Goal: Task Accomplishment & Management: Use online tool/utility

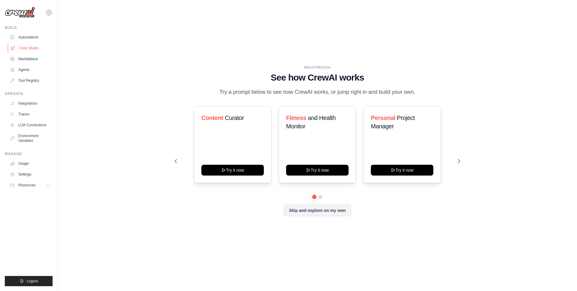
click at [25, 45] on link "Crew Studio" at bounding box center [30, 48] width 45 height 10
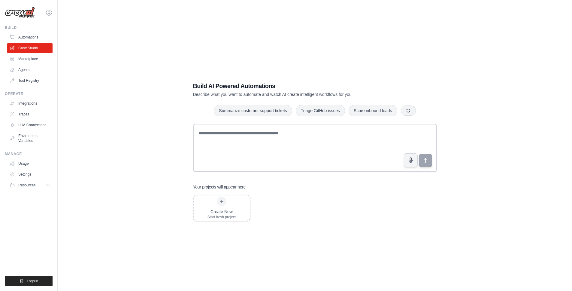
click at [27, 39] on link "Automations" at bounding box center [29, 37] width 45 height 10
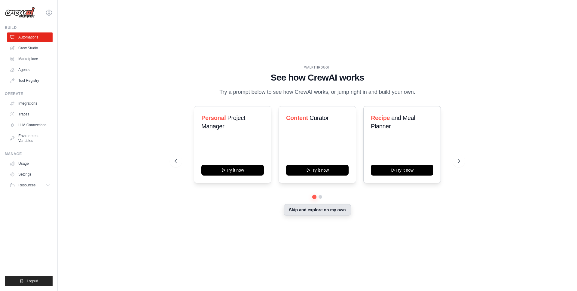
click at [337, 209] on button "Skip and explore on my own" at bounding box center [317, 209] width 67 height 11
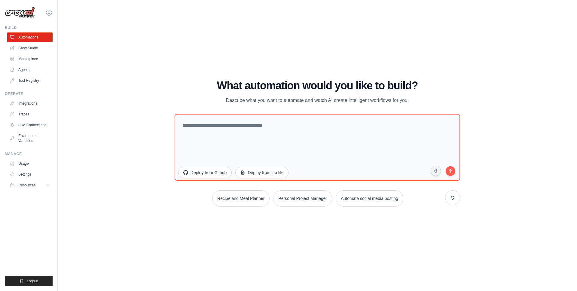
click at [158, 109] on div "WALKTHROUGH See how [PERSON_NAME] works Try a prompt below to see how [PERSON_N…" at bounding box center [317, 145] width 500 height 279
click at [30, 44] on link "Crew Studio" at bounding box center [30, 48] width 45 height 10
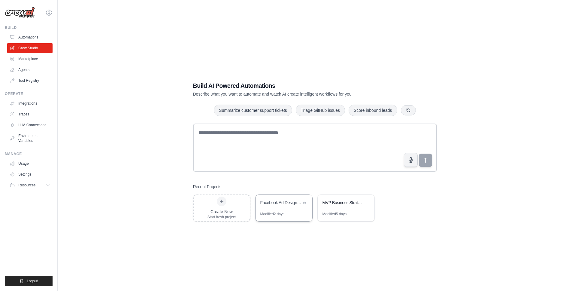
click at [285, 205] on div "Facebook Ad Designer Pro" at bounding box center [281, 203] width 41 height 6
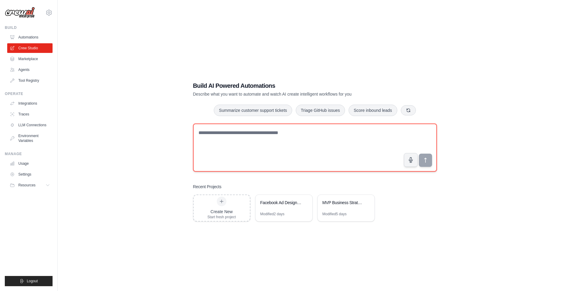
click at [272, 131] on textarea at bounding box center [315, 147] width 244 height 48
paste textarea "**********"
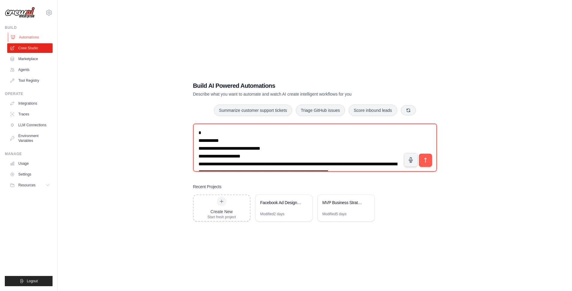
type textarea "**********"
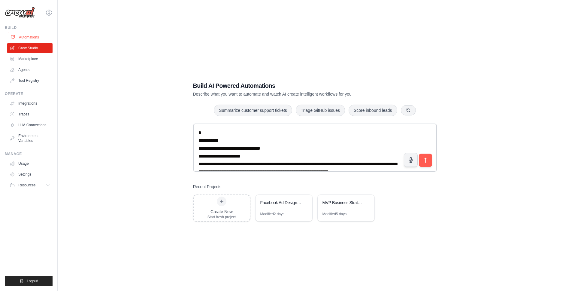
click at [35, 38] on link "Automations" at bounding box center [30, 37] width 45 height 10
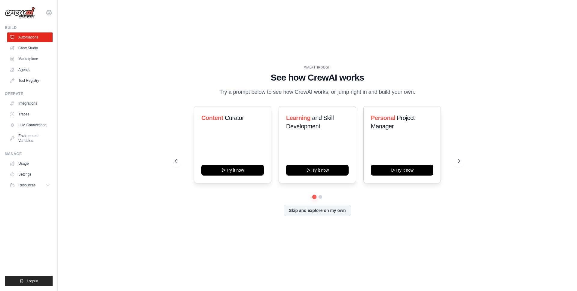
click at [50, 11] on icon at bounding box center [48, 12] width 7 height 7
click at [50, 12] on icon at bounding box center [49, 13] width 2 height 2
click at [453, 157] on button at bounding box center [459, 161] width 12 height 12
click at [458, 162] on icon at bounding box center [459, 161] width 6 height 6
click at [309, 213] on button "Skip and explore on my own" at bounding box center [317, 209] width 67 height 11
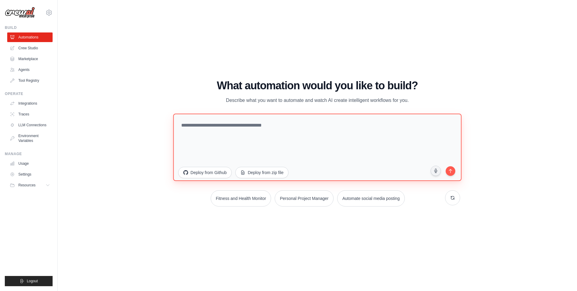
click at [325, 148] on textarea at bounding box center [317, 147] width 288 height 67
click at [305, 123] on textarea at bounding box center [317, 147] width 288 height 67
paste textarea "**********"
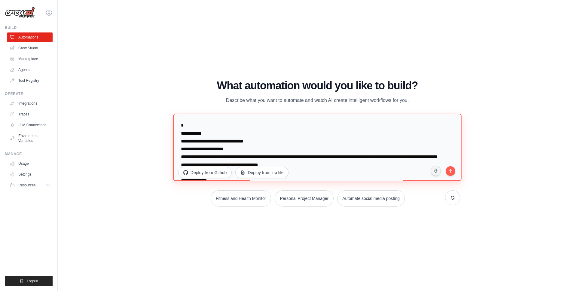
scroll to position [2019, 0]
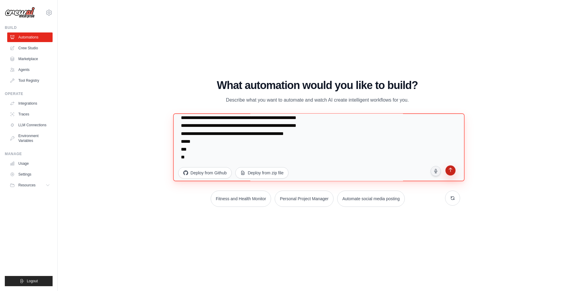
type textarea "**********"
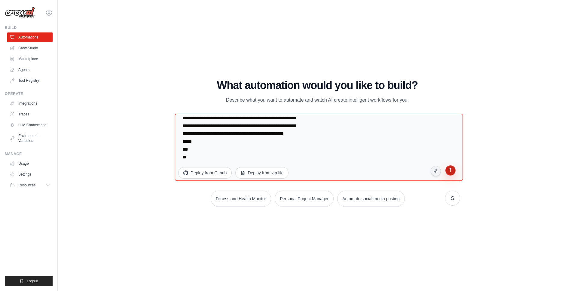
click at [453, 173] on button "submit" at bounding box center [450, 171] width 11 height 11
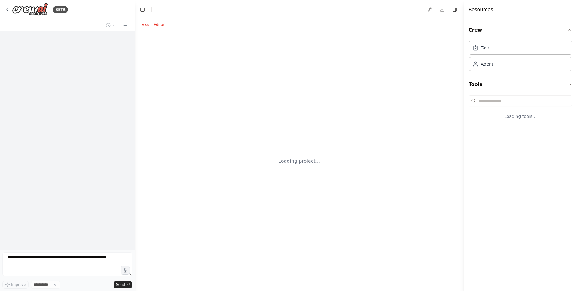
select select "****"
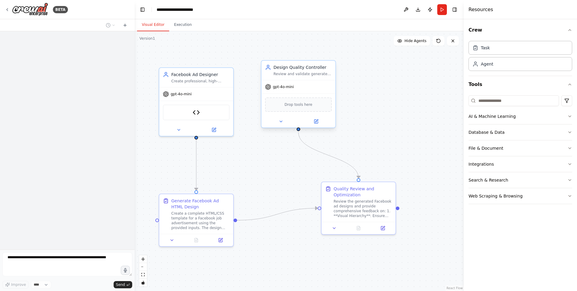
scroll to position [1315, 0]
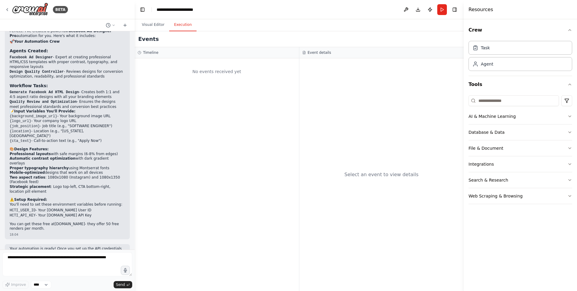
click at [185, 29] on button "Execution" at bounding box center [182, 25] width 27 height 13
click at [158, 29] on button "Visual Editor" at bounding box center [153, 25] width 32 height 13
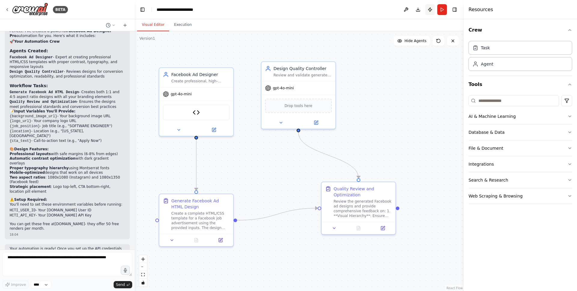
click at [429, 12] on button "Publish" at bounding box center [430, 9] width 10 height 11
click at [430, 10] on header "**********" at bounding box center [299, 9] width 329 height 19
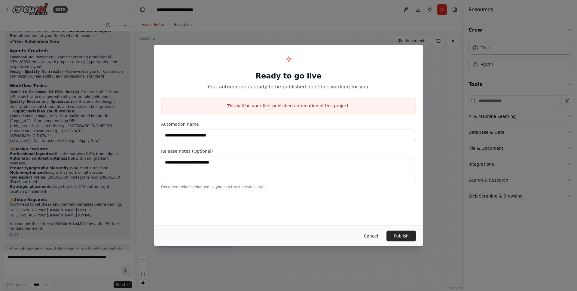
click at [374, 238] on button "Cancel" at bounding box center [371, 235] width 24 height 11
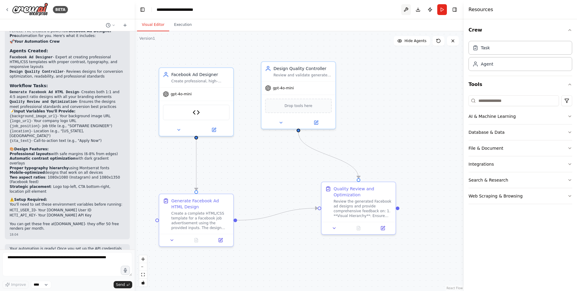
click at [405, 11] on button at bounding box center [406, 9] width 10 height 11
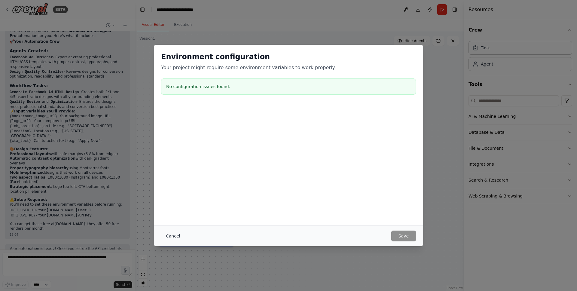
click at [174, 234] on button "Cancel" at bounding box center [173, 235] width 24 height 11
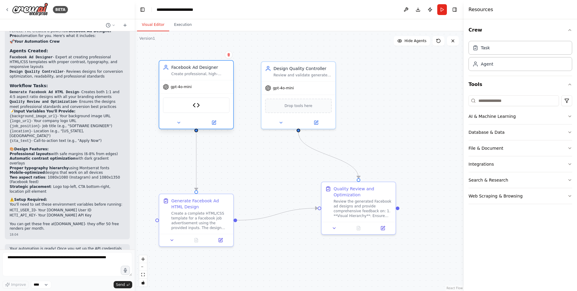
drag, startPoint x: 202, startPoint y: 81, endPoint x: 204, endPoint y: 72, distance: 9.2
click at [204, 72] on div "Create professional, high-converting Facebook ad designs by generating responsi…" at bounding box center [200, 74] width 58 height 5
click at [400, 75] on div ".deletable-edge-delete-btn { width: 20px; height: 20px; border: 0px solid #ffff…" at bounding box center [299, 161] width 329 height 260
click at [399, 70] on div ".deletable-edge-delete-btn { width: 20px; height: 20px; border: 0px solid #ffff…" at bounding box center [299, 161] width 329 height 260
drag, startPoint x: 373, startPoint y: 55, endPoint x: 374, endPoint y: 58, distance: 3.4
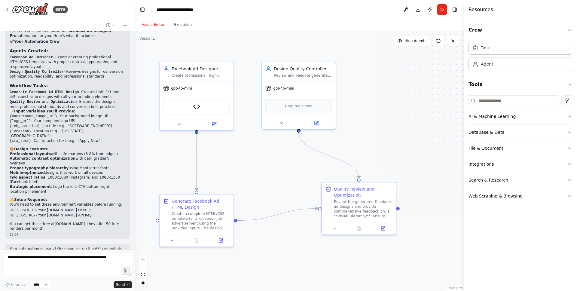
click at [374, 59] on div ".deletable-edge-delete-btn { width: 20px; height: 20px; border: 0px solid #ffff…" at bounding box center [299, 161] width 329 height 260
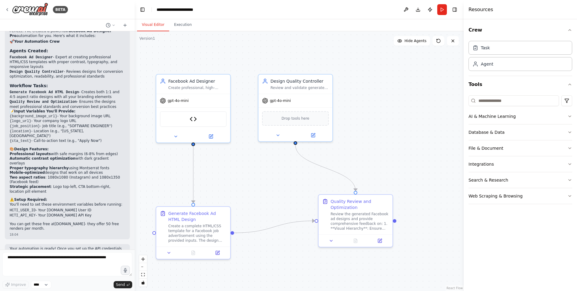
drag, startPoint x: 373, startPoint y: 60, endPoint x: 365, endPoint y: 62, distance: 7.8
click at [366, 62] on div ".deletable-edge-delete-btn { width: 20px; height: 20px; border: 0px solid #ffff…" at bounding box center [299, 161] width 329 height 260
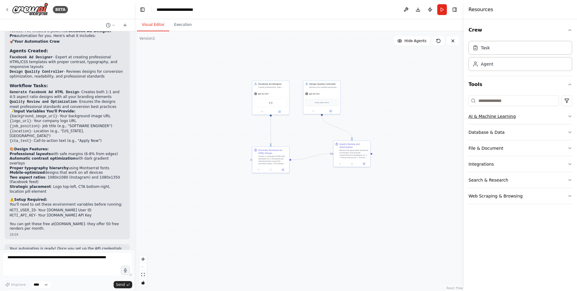
click at [566, 112] on button "AI & Machine Learning" at bounding box center [520, 116] width 104 height 16
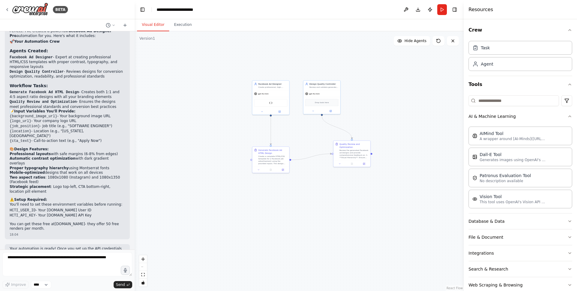
click at [570, 115] on div "Crew Task Agent Tools AI & Machine Learning AIMind Tool A wrapper around [AI-Mi…" at bounding box center [520, 155] width 113 height 272
click at [567, 117] on icon "button" at bounding box center [569, 116] width 5 height 5
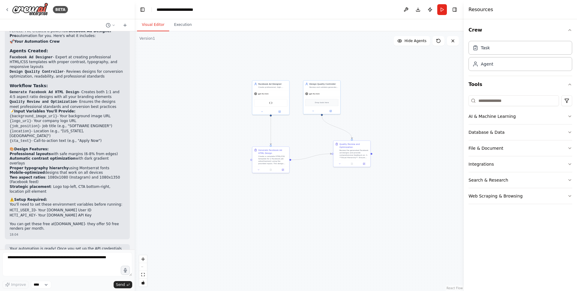
click at [155, 64] on div ".deletable-edge-delete-btn { width: 20px; height: 20px; border: 0px solid #ffff…" at bounding box center [299, 161] width 329 height 260
click at [125, 23] on icon at bounding box center [125, 25] width 5 height 5
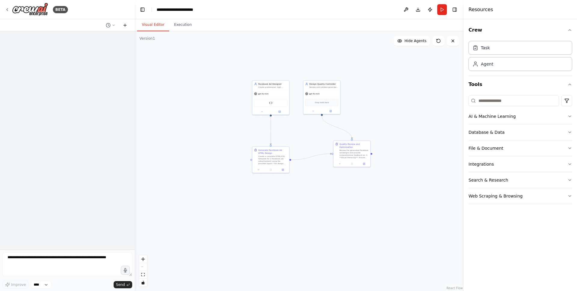
scroll to position [0, 0]
click at [125, 26] on icon at bounding box center [125, 25] width 0 height 3
click at [109, 23] on circle at bounding box center [108, 25] width 4 height 4
click at [102, 270] on div at bounding box center [67, 145] width 135 height 291
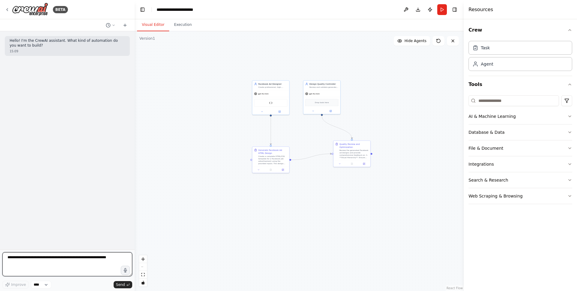
drag, startPoint x: 67, startPoint y: 269, endPoint x: 64, endPoint y: 272, distance: 4.2
click at [66, 269] on textarea at bounding box center [67, 264] width 130 height 24
click at [44, 284] on select "****" at bounding box center [41, 285] width 20 height 8
click at [14, 289] on form "Improve **** Send" at bounding box center [67, 269] width 135 height 41
click at [45, 260] on textarea at bounding box center [67, 264] width 130 height 24
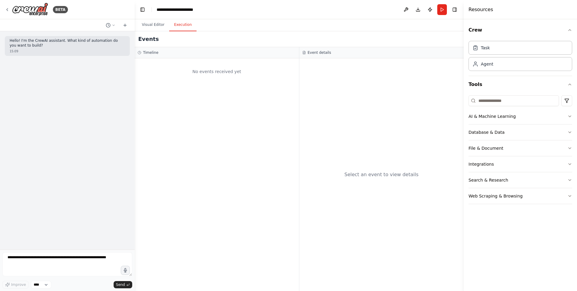
click at [176, 25] on button "Execution" at bounding box center [182, 25] width 27 height 13
click at [168, 26] on button "Visual Editor" at bounding box center [153, 25] width 32 height 13
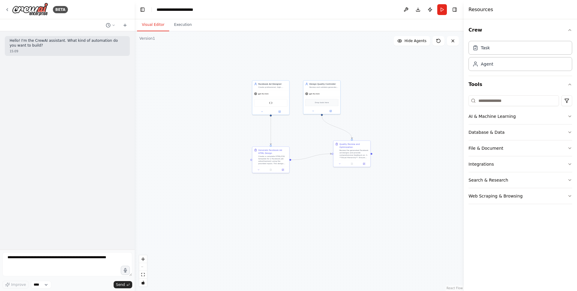
click at [166, 26] on button "Visual Editor" at bounding box center [153, 25] width 32 height 13
click at [261, 84] on div "Facebook Ad Designer" at bounding box center [269, 83] width 29 height 3
click at [3, 9] on div "BETA" at bounding box center [67, 9] width 135 height 19
click at [8, 7] on icon at bounding box center [7, 9] width 5 height 5
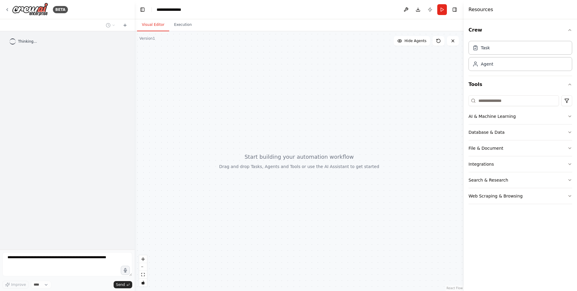
scroll to position [736, 0]
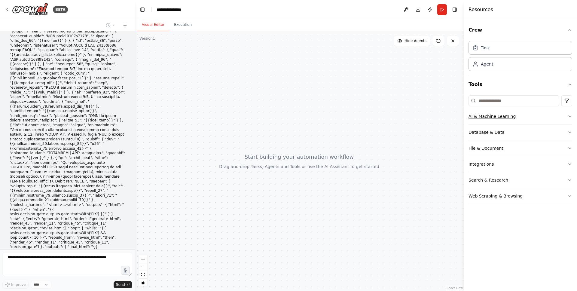
click at [572, 114] on icon "button" at bounding box center [569, 116] width 5 height 5
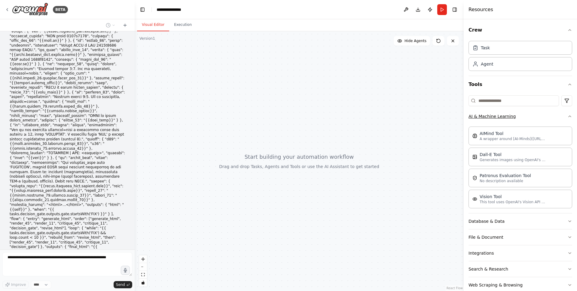
click at [571, 115] on div "Crew Task Agent Tools AI & Machine Learning AIMind Tool A wrapper around [AI-Mi…" at bounding box center [520, 155] width 113 height 272
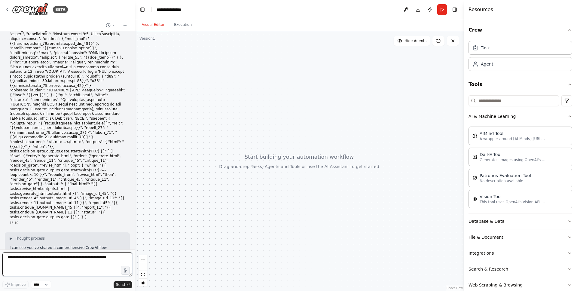
scroll to position [857, 0]
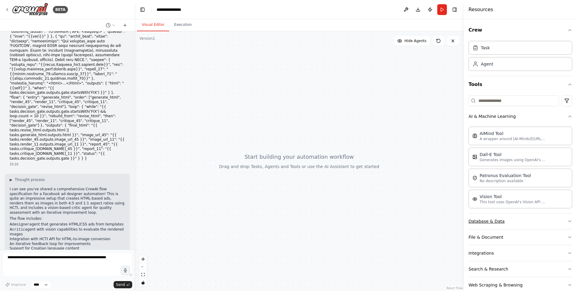
click at [558, 220] on button "Database & Data" at bounding box center [520, 221] width 104 height 16
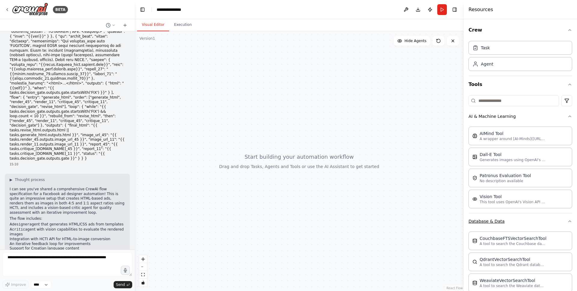
click at [559, 220] on button "Database & Data" at bounding box center [520, 221] width 104 height 16
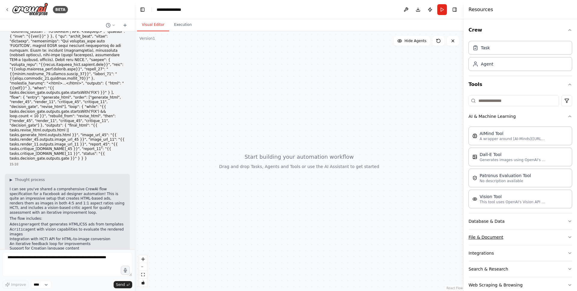
click at [556, 231] on button "File & Document" at bounding box center [520, 237] width 104 height 16
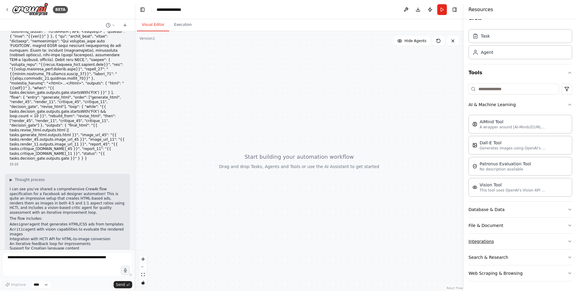
click at [548, 239] on button "Integrations" at bounding box center [520, 241] width 104 height 16
click at [532, 249] on button "Search & Research" at bounding box center [520, 257] width 104 height 16
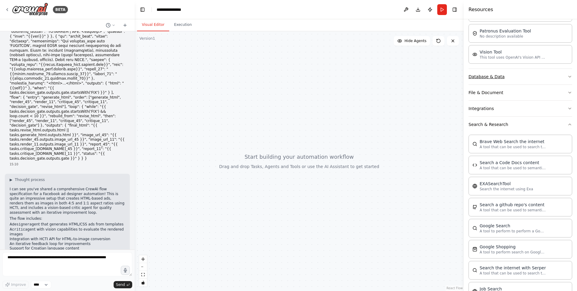
scroll to position [148, 0]
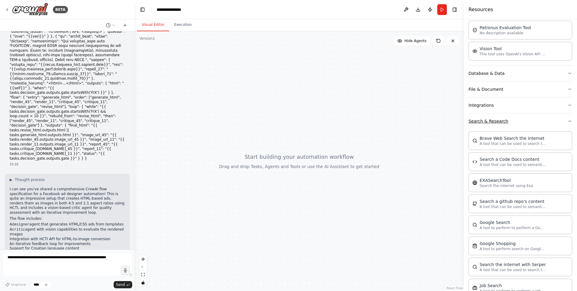
click at [538, 128] on button "Search & Research" at bounding box center [520, 121] width 104 height 16
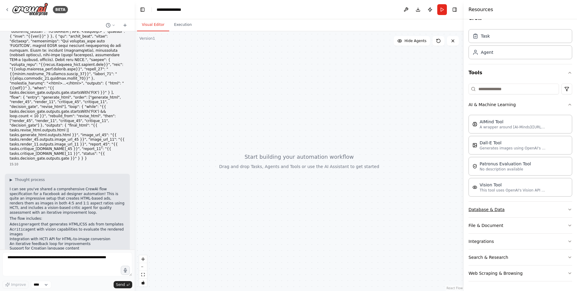
scroll to position [0, 0]
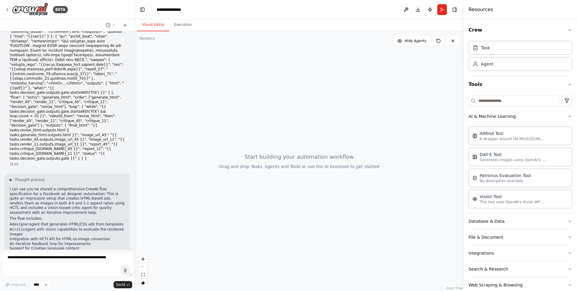
click at [75, 249] on div "<html> dokument) unutar kojeg su inline <style> i minimalan JS (samo ako je nuž…" at bounding box center [67, 140] width 135 height 218
click at [71, 258] on textarea at bounding box center [67, 264] width 130 height 24
click at [181, 23] on button "Execution" at bounding box center [182, 25] width 27 height 13
click at [158, 30] on button "Visual Editor" at bounding box center [153, 25] width 32 height 13
click at [418, 12] on button "Download" at bounding box center [418, 9] width 10 height 11
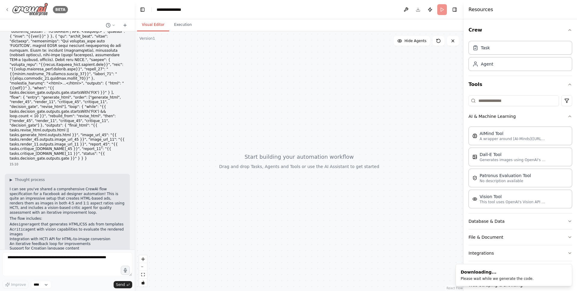
click at [35, 9] on img at bounding box center [30, 10] width 36 height 14
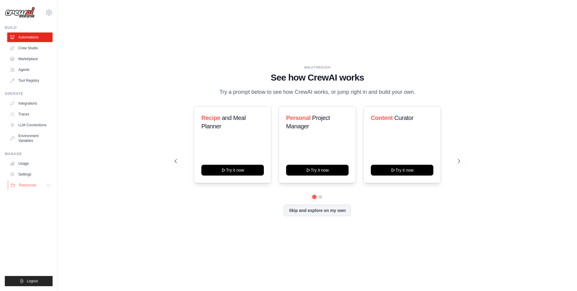
click at [47, 187] on button "Resources" at bounding box center [30, 185] width 45 height 10
click at [313, 212] on button "Skip and explore on my own" at bounding box center [317, 209] width 67 height 11
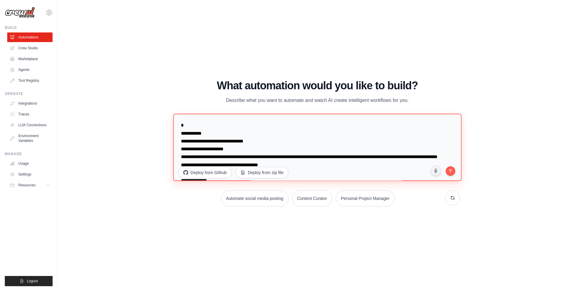
click at [302, 148] on textarea at bounding box center [317, 147] width 288 height 67
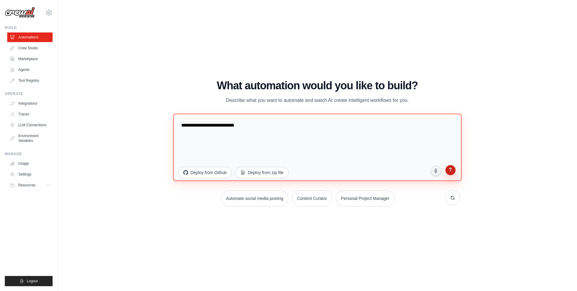
type textarea "**********"
click at [456, 170] on button "submit" at bounding box center [450, 170] width 11 height 11
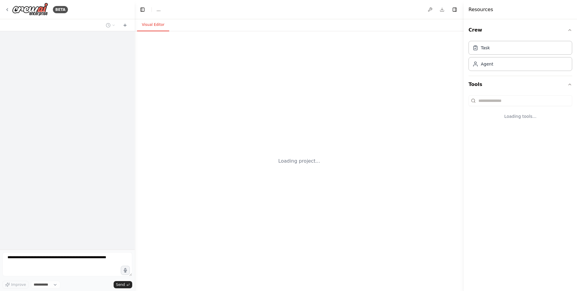
select select "****"
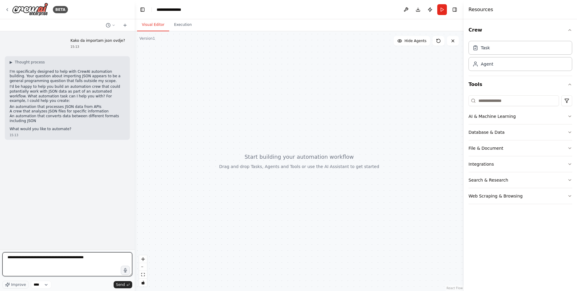
type textarea "**********"
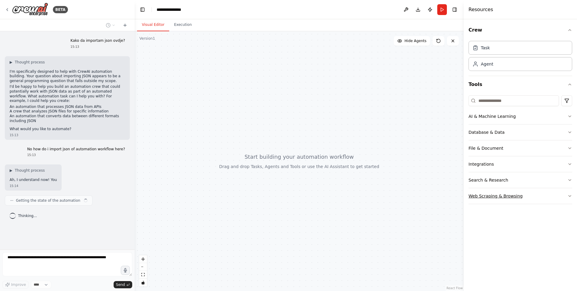
click at [486, 193] on button "Web Scraping & Browsing" at bounding box center [520, 196] width 104 height 16
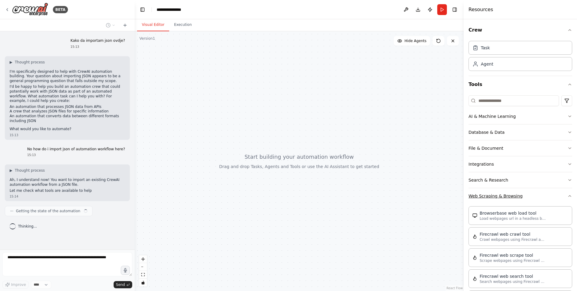
click at [486, 193] on button "Web Scraping & Browsing" at bounding box center [520, 196] width 104 height 16
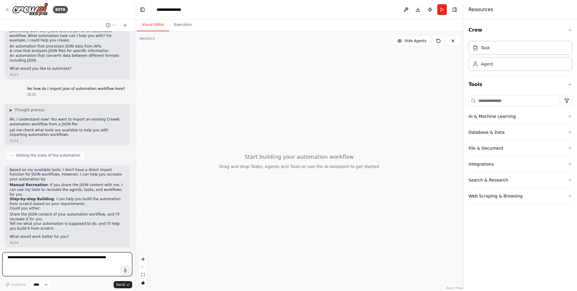
scroll to position [63, 0]
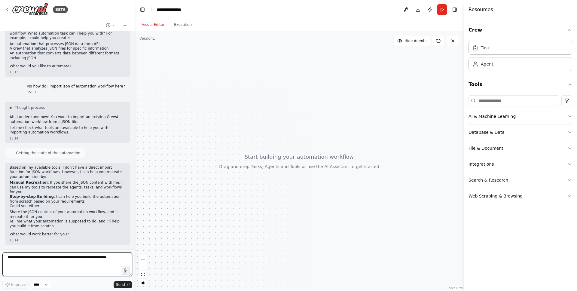
click at [70, 259] on textarea at bounding box center [67, 264] width 130 height 24
paste textarea "**********"
type textarea "**********"
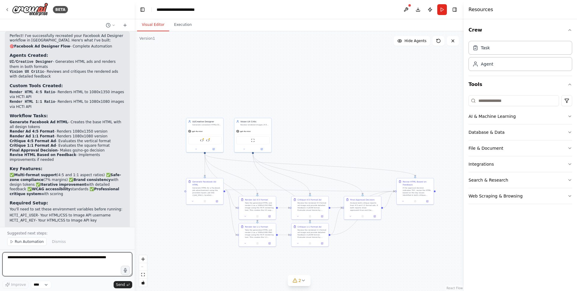
scroll to position [1907, 0]
click at [118, 284] on span "Send" at bounding box center [120, 284] width 9 height 5
click at [107, 265] on textarea at bounding box center [67, 264] width 130 height 24
type textarea "**********"
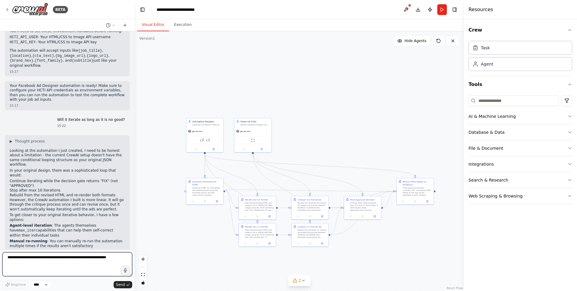
scroll to position [2089, 0]
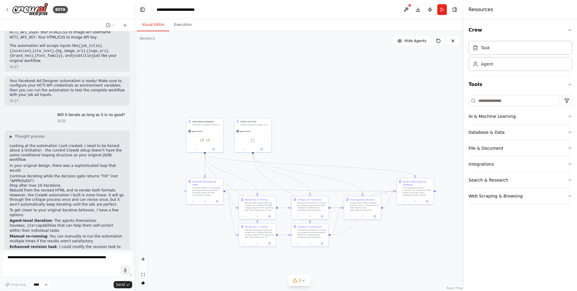
drag, startPoint x: 59, startPoint y: 204, endPoint x: 11, endPoint y: 199, distance: 47.5
click at [11, 266] on li "Enhance the current setup to be more iterative within the constraints of [PERSO…" at bounding box center [67, 270] width 115 height 9
click at [12, 266] on li "Enhance the current setup to be more iterative within the constraints of [PERSO…" at bounding box center [67, 270] width 115 height 9
drag, startPoint x: 51, startPoint y: 201, endPoint x: 3, endPoint y: 199, distance: 47.8
click at [3, 199] on div "Kako da importam json ovdje? 15:13 ▶ Thought process I'm specifically designed …" at bounding box center [67, 140] width 135 height 218
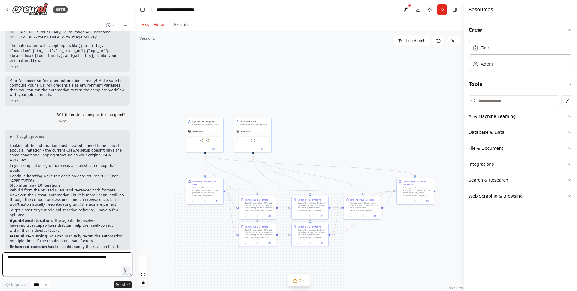
click at [67, 258] on textarea at bounding box center [67, 264] width 130 height 24
type textarea "**********"
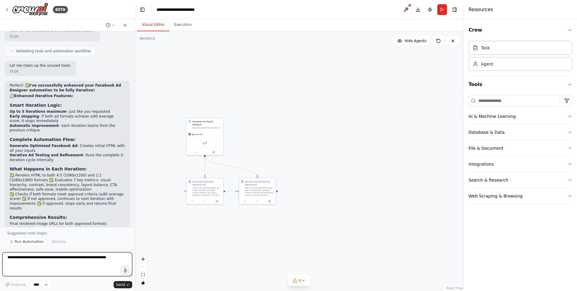
scroll to position [3039, 0]
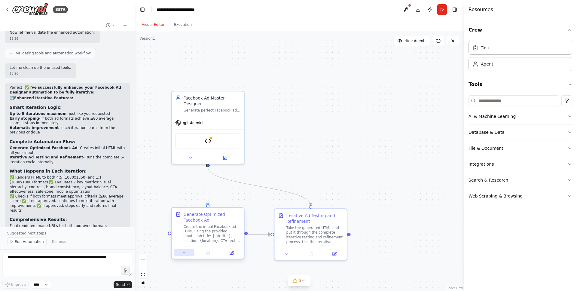
click at [185, 253] on icon at bounding box center [184, 252] width 5 height 5
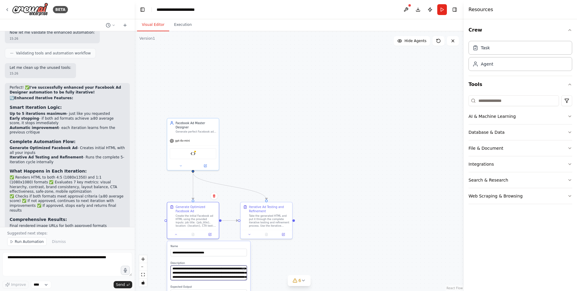
click at [213, 273] on textarea "**********" at bounding box center [209, 272] width 76 height 15
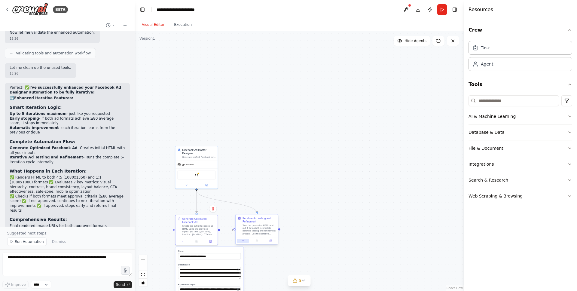
click at [247, 241] on button at bounding box center [243, 241] width 12 height 4
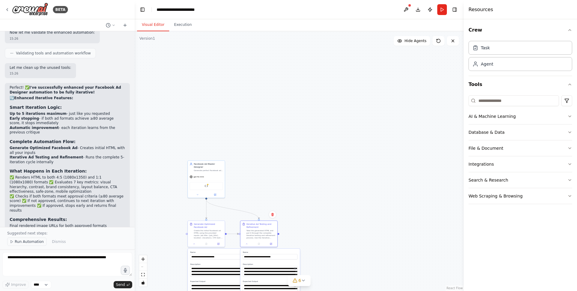
click at [10, 241] on icon at bounding box center [12, 242] width 4 height 4
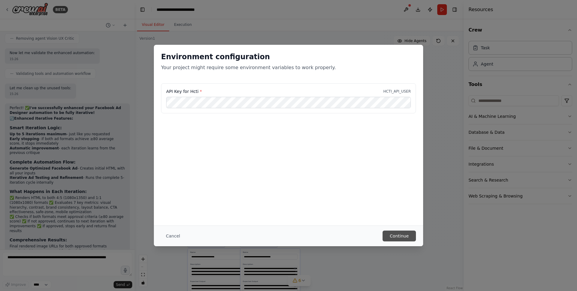
click at [408, 239] on button "Continue" at bounding box center [399, 235] width 33 height 11
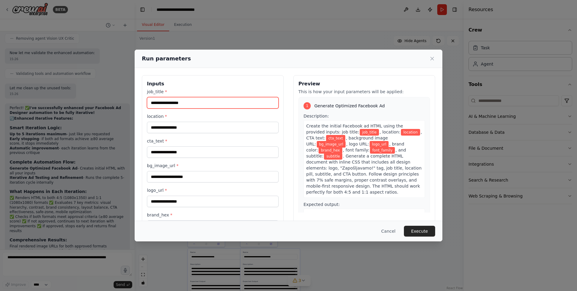
click at [192, 102] on input "job_title *" at bounding box center [213, 102] width 132 height 11
type input "*****"
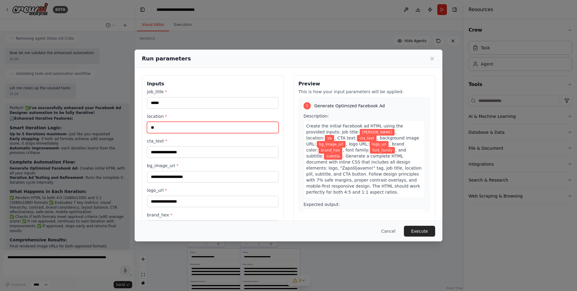
type input "*"
type input "******"
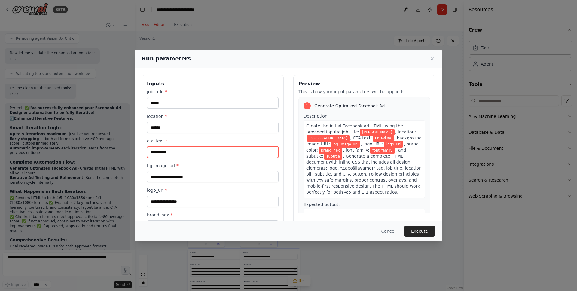
type input "**********"
click at [182, 169] on div "bg_image_url *" at bounding box center [213, 173] width 132 height 20
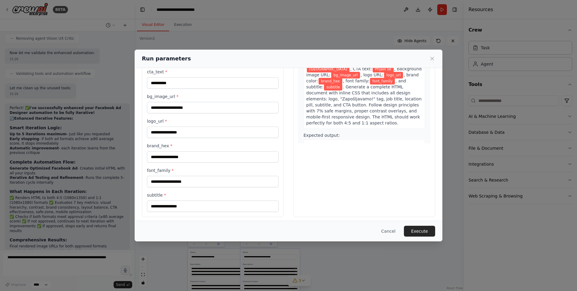
scroll to position [72, 0]
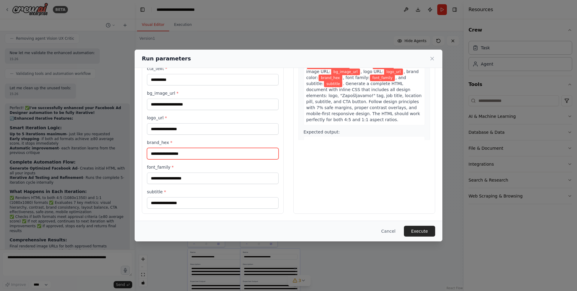
click at [185, 154] on input "brand_hex *" at bounding box center [213, 153] width 132 height 11
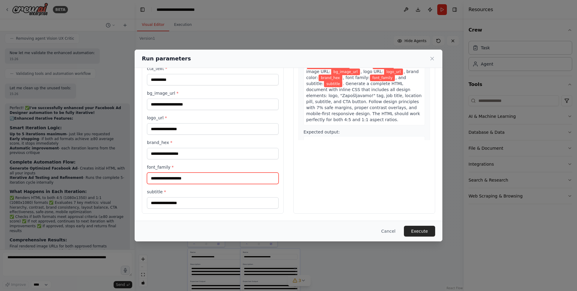
click at [182, 177] on input "font_family *" at bounding box center [213, 177] width 132 height 11
type input "**********"
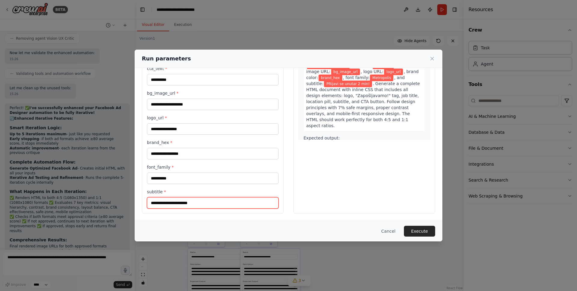
click at [155, 202] on input "**********" at bounding box center [213, 202] width 132 height 11
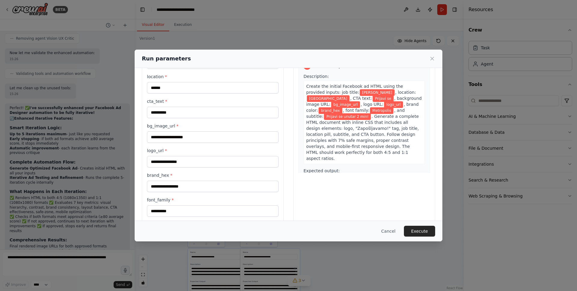
scroll to position [37, 0]
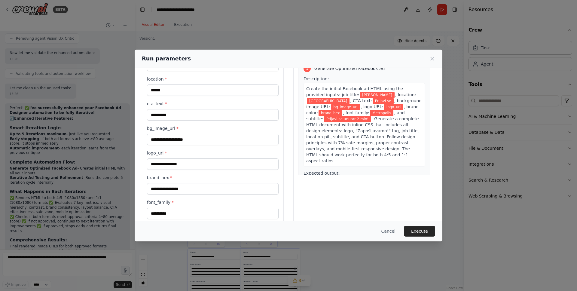
type input "**********"
click at [180, 117] on input "**********" at bounding box center [213, 114] width 132 height 11
click at [180, 116] on input "**********" at bounding box center [213, 114] width 132 height 11
drag, startPoint x: 180, startPoint y: 116, endPoint x: 120, endPoint y: 108, distance: 60.0
click at [120, 111] on div "**********" at bounding box center [288, 145] width 577 height 291
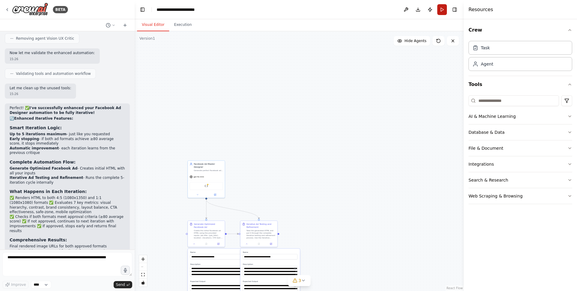
click at [440, 8] on button "Run" at bounding box center [442, 9] width 10 height 11
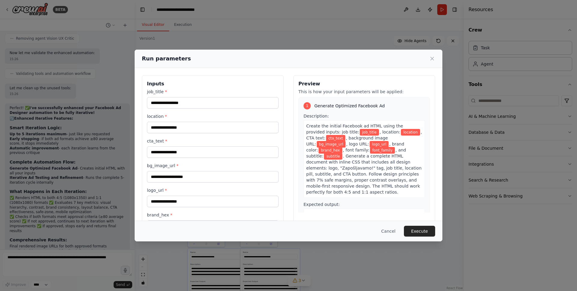
click at [213, 110] on div "job_title * location * cta_text * bg_image_url * logo_url * brand_hex * font_fa…" at bounding box center [213, 185] width 132 height 192
click at [215, 105] on input "job_title *" at bounding box center [213, 102] width 132 height 11
type input "*****"
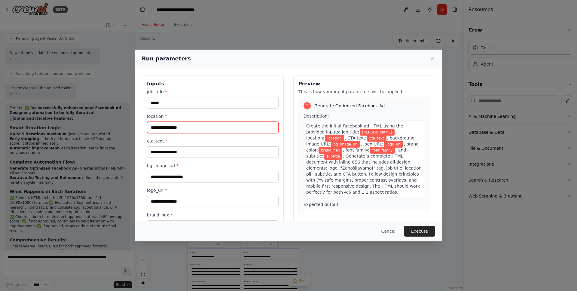
click at [180, 126] on input "location *" at bounding box center [213, 127] width 132 height 11
type input "******"
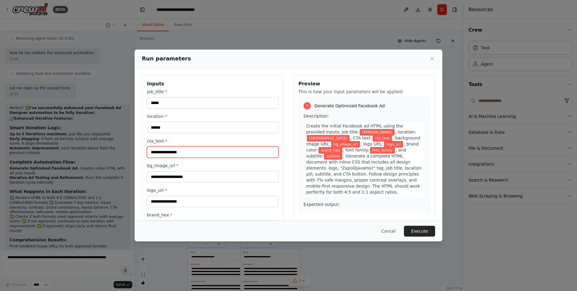
click at [175, 151] on input "cta_text *" at bounding box center [213, 151] width 132 height 11
type input "**********"
click at [178, 175] on input "bg_image_url *" at bounding box center [213, 176] width 132 height 11
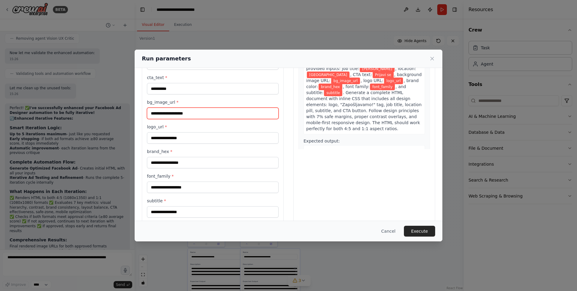
scroll to position [72, 0]
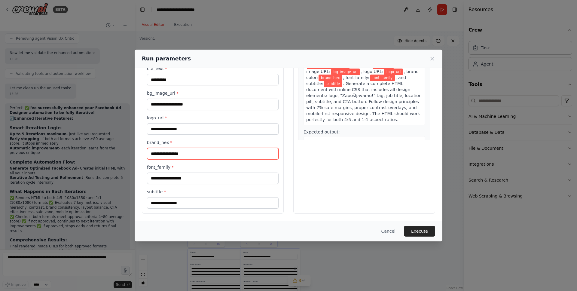
click at [178, 156] on input "brand_hex *" at bounding box center [213, 153] width 132 height 11
type input "*****"
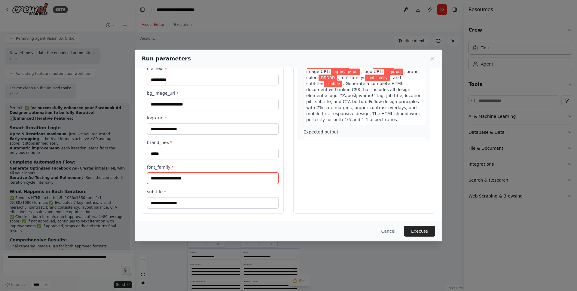
click at [182, 175] on input "font_family *" at bounding box center [213, 177] width 132 height 11
type input "**********"
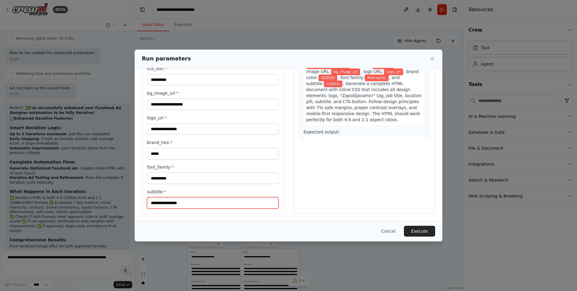
click at [188, 205] on input "subtitle *" at bounding box center [213, 202] width 132 height 11
type input "**********"
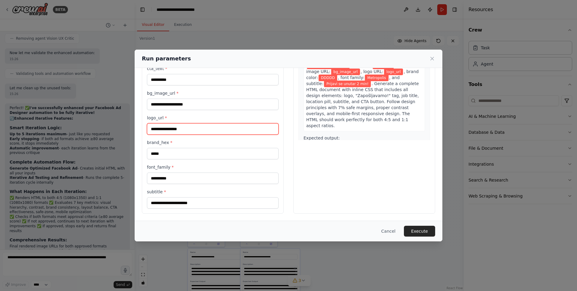
click at [183, 130] on input "logo_url *" at bounding box center [213, 128] width 132 height 11
paste input "**********"
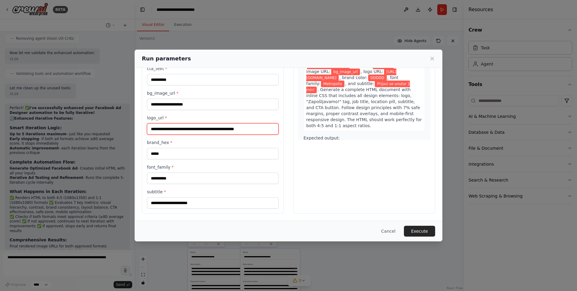
type input "**********"
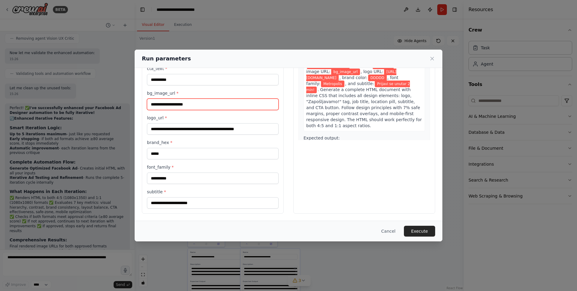
click at [215, 104] on input "bg_image_url *" at bounding box center [213, 104] width 132 height 11
paste input "**********"
type input "**********"
click at [297, 164] on div "Preview This is how your input parameters will be applied: 1 Generate Optimized…" at bounding box center [364, 108] width 142 height 211
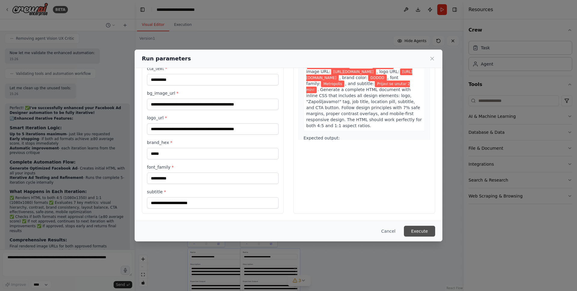
click at [412, 229] on button "Execute" at bounding box center [419, 231] width 31 height 11
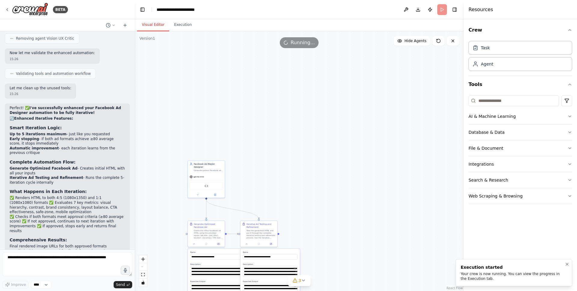
click at [477, 271] on div "Your crew is now running. You can view the progress in the Execution tab." at bounding box center [513, 276] width 104 height 10
click at [189, 26] on button "Execution" at bounding box center [182, 25] width 27 height 13
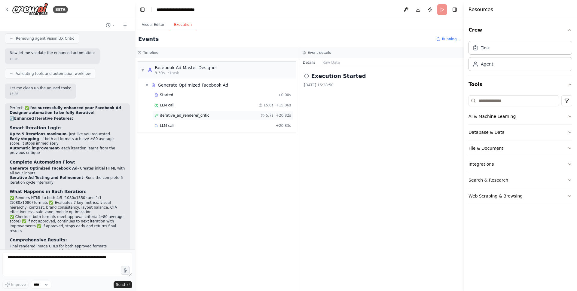
click at [179, 114] on span "iterative_ad_renderer_critic" at bounding box center [184, 115] width 49 height 5
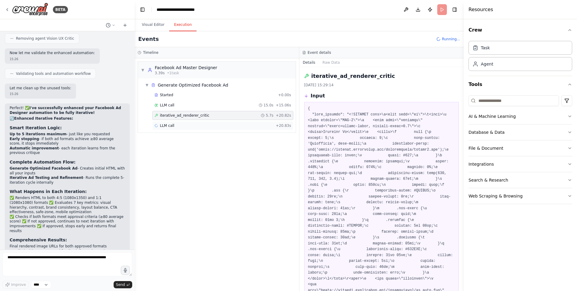
click at [181, 126] on div "LLM call + 20.83s" at bounding box center [222, 125] width 137 height 5
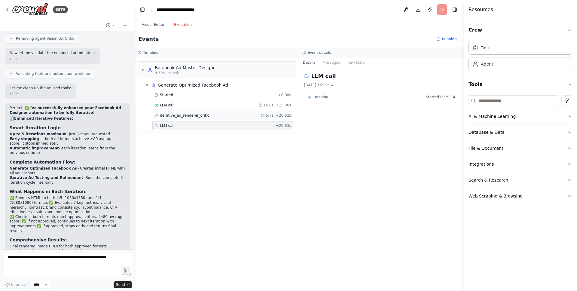
click at [187, 117] on span "iterative_ad_renderer_critic" at bounding box center [184, 115] width 49 height 5
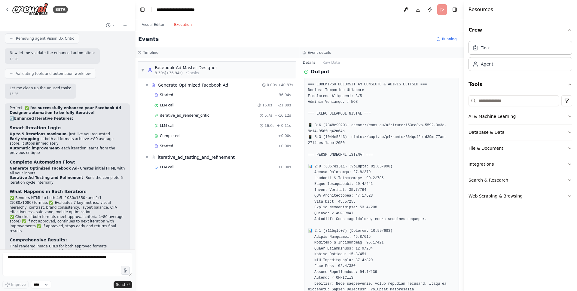
scroll to position [274, 0]
drag, startPoint x: 350, startPoint y: 132, endPoint x: 357, endPoint y: 136, distance: 7.4
click at [357, 136] on pre at bounding box center [381, 222] width 147 height 281
click at [377, 144] on pre at bounding box center [381, 222] width 147 height 281
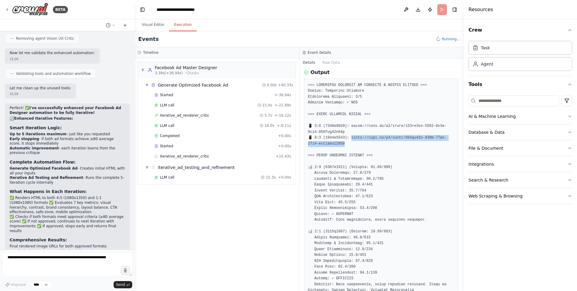
drag, startPoint x: 363, startPoint y: 148, endPoint x: 351, endPoint y: 142, distance: 13.6
click at [351, 142] on pre at bounding box center [381, 222] width 147 height 281
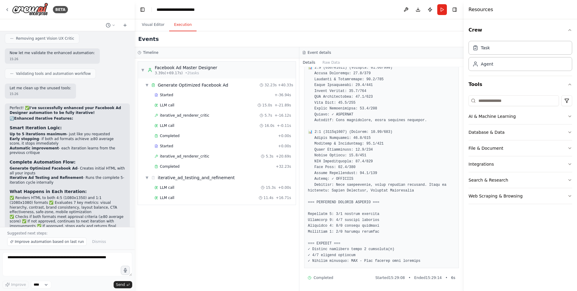
scroll to position [3039, 0]
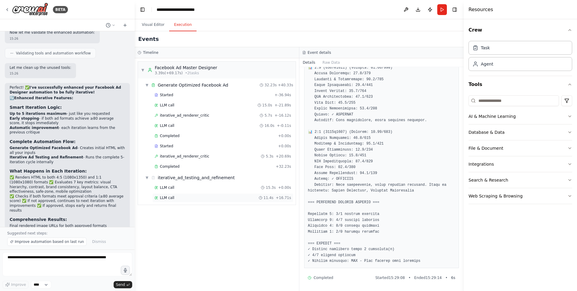
click at [192, 200] on div "LLM call 11.4s + 16.71s" at bounding box center [222, 197] width 141 height 9
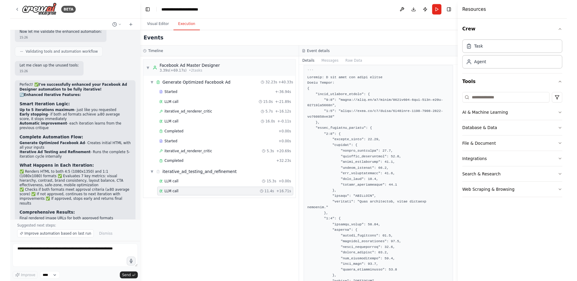
scroll to position [0, 0]
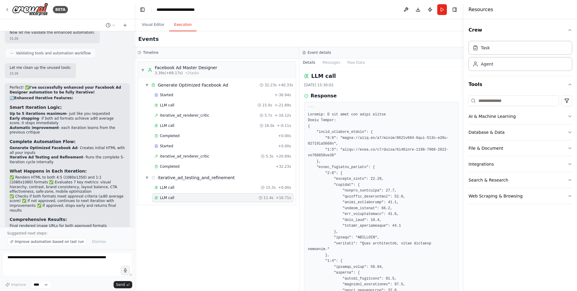
drag, startPoint x: 348, startPoint y: 157, endPoint x: 344, endPoint y: 157, distance: 4.0
click at [344, 157] on pre at bounding box center [381, 264] width 147 height 316
drag, startPoint x: 333, startPoint y: 156, endPoint x: 343, endPoint y: 149, distance: 12.0
click at [343, 149] on pre at bounding box center [381, 264] width 147 height 316
click at [56, 262] on textarea at bounding box center [67, 264] width 130 height 24
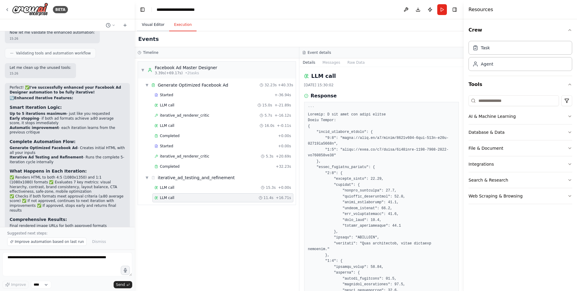
click at [156, 22] on button "Visual Editor" at bounding box center [153, 25] width 32 height 13
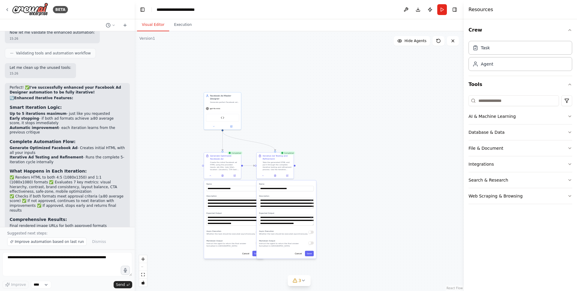
drag, startPoint x: 175, startPoint y: 118, endPoint x: 196, endPoint y: 22, distance: 98.4
click at [196, 22] on div "Visual Editor Execution Version 1 Show Tools Hide Agents .deletable-edge-delete…" at bounding box center [299, 155] width 329 height 272
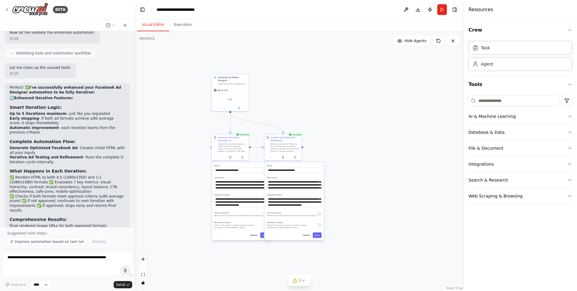
click at [207, 62] on div ".deletable-edge-delete-btn { width: 20px; height: 20px; border: 0px solid #ffff…" at bounding box center [299, 161] width 329 height 260
click at [227, 82] on div "Generate perfect Facebook ad HTML that meets all design standards through itera…" at bounding box center [232, 83] width 29 height 2
click at [239, 140] on div "Generate Optimized Facebook Ad" at bounding box center [232, 139] width 29 height 6
click at [299, 145] on div "Take the generated HTML and put it through the complete iterative testing and r…" at bounding box center [284, 147] width 29 height 10
click at [415, 10] on button "Download" at bounding box center [418, 9] width 10 height 11
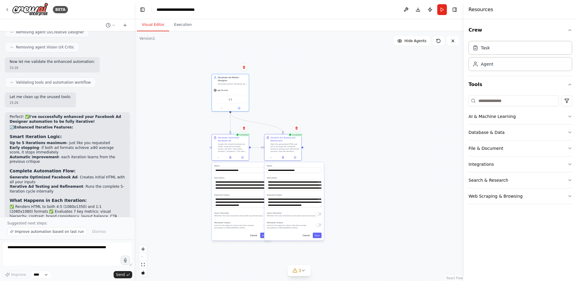
scroll to position [3009, 0]
click at [228, 92] on div "gpt-4o-mini" at bounding box center [230, 89] width 37 height 7
click at [229, 99] on img at bounding box center [230, 99] width 4 height 4
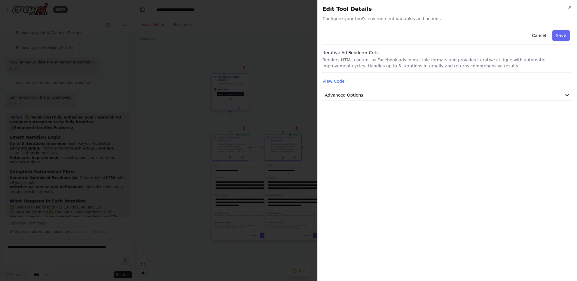
click at [229, 99] on div at bounding box center [288, 140] width 577 height 281
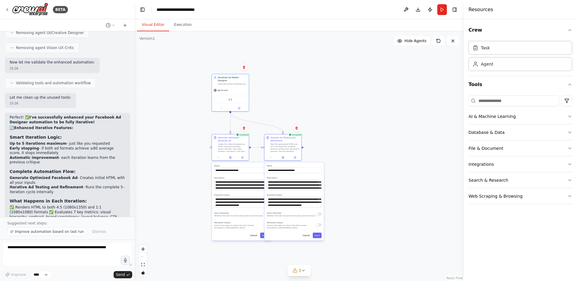
click at [521, 72] on div "Task Agent" at bounding box center [520, 56] width 104 height 37
click at [518, 64] on div "Agent" at bounding box center [520, 64] width 104 height 14
click at [536, 117] on button "AI & Machine Learning" at bounding box center [520, 116] width 104 height 16
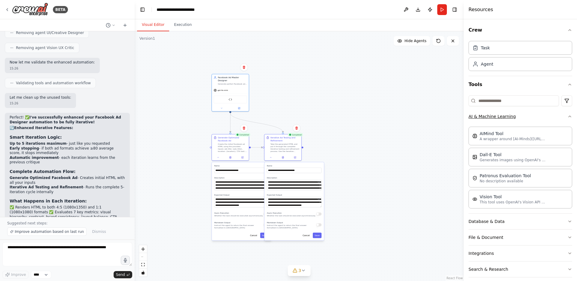
click at [537, 117] on button "AI & Machine Learning" at bounding box center [520, 116] width 104 height 16
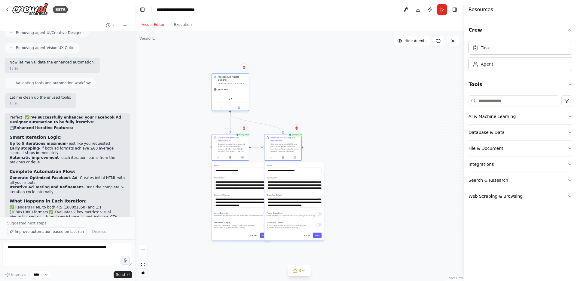
click at [229, 83] on div "Generate perfect Facebook ad HTML that meets all design standards through itera…" at bounding box center [232, 83] width 29 height 2
click at [229, 94] on div "Iterative Ad Renderer Critic" at bounding box center [230, 99] width 37 height 12
click at [231, 99] on img at bounding box center [230, 99] width 4 height 4
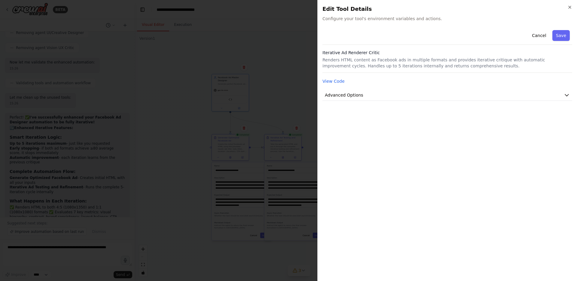
click at [225, 106] on div at bounding box center [288, 140] width 577 height 281
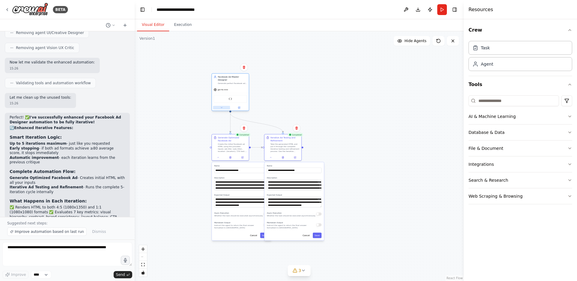
click at [221, 109] on button at bounding box center [221, 108] width 17 height 4
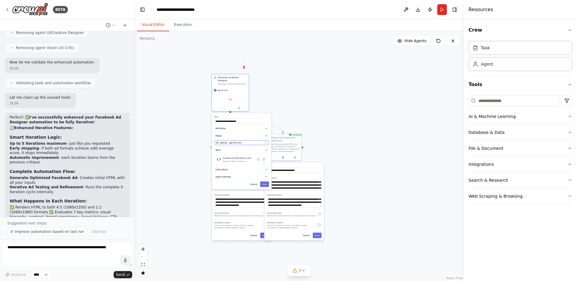
click at [241, 140] on button "OpenAI - gpt-4o-mini" at bounding box center [241, 142] width 53 height 5
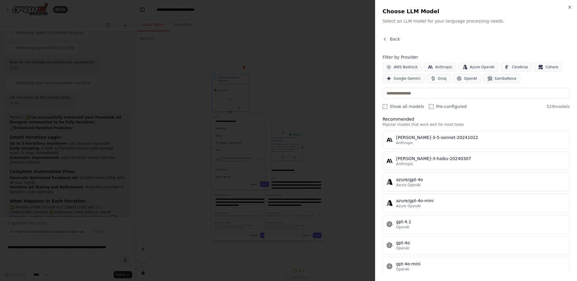
scroll to position [5, 0]
click at [410, 93] on input "text" at bounding box center [476, 93] width 187 height 11
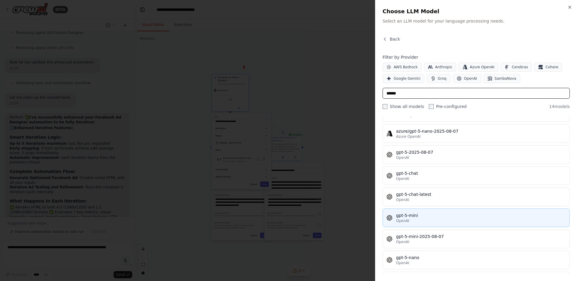
scroll to position [136, 0]
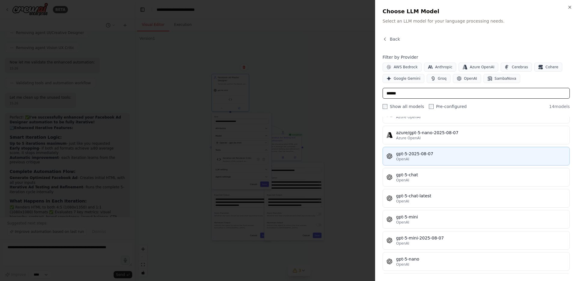
type input "******"
click at [437, 156] on div "gpt-5-2025-08-07" at bounding box center [481, 154] width 170 height 6
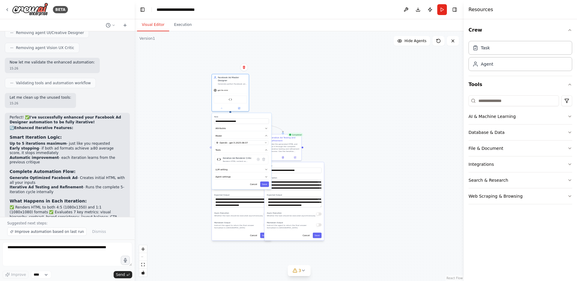
click at [273, 74] on div ".deletable-edge-delete-btn { width: 20px; height: 20px; border: 0px solid #ffff…" at bounding box center [299, 155] width 329 height 249
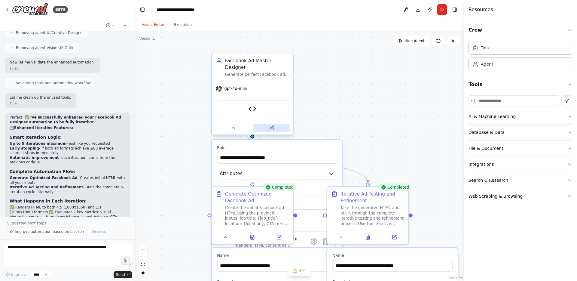
click at [267, 129] on button at bounding box center [271, 128] width 37 height 8
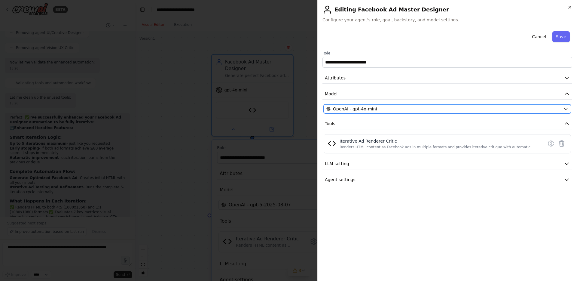
click at [355, 107] on span "OpenAI - gpt-4o-mini" at bounding box center [355, 109] width 44 height 6
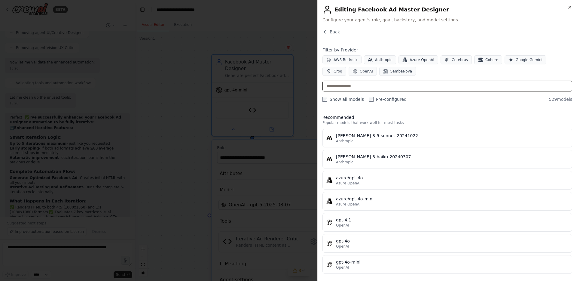
click at [390, 89] on input "text" at bounding box center [447, 86] width 250 height 11
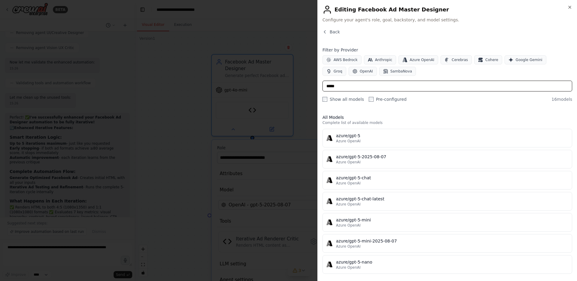
scroll to position [192, 0]
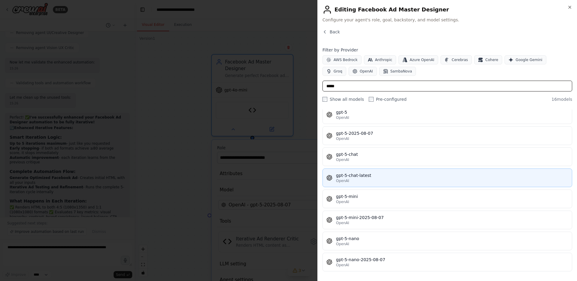
type input "*****"
click at [392, 173] on div "gpt-5-chat-latest" at bounding box center [452, 175] width 232 height 6
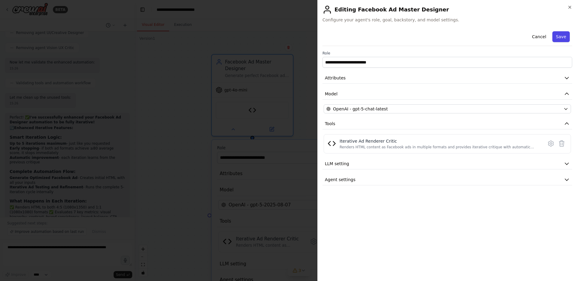
click at [567, 39] on button "Save" at bounding box center [560, 36] width 17 height 11
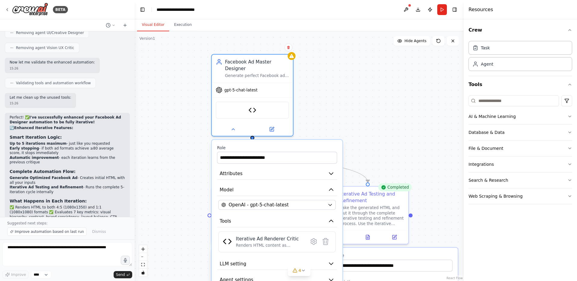
click at [376, 142] on div ".deletable-edge-delete-btn { width: 20px; height: 20px; border: 0px solid #ffff…" at bounding box center [299, 155] width 329 height 249
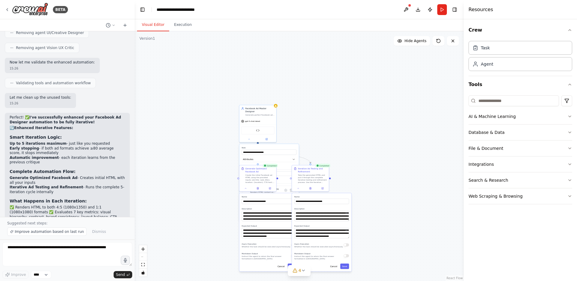
click at [312, 197] on label "Name" at bounding box center [321, 196] width 55 height 2
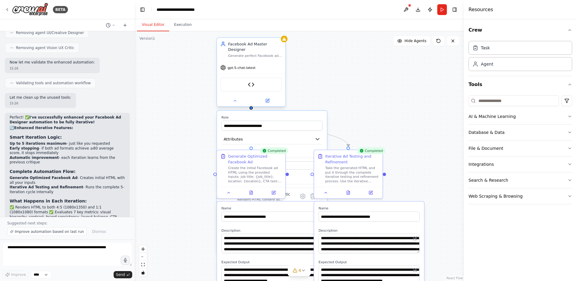
click at [239, 104] on div at bounding box center [251, 100] width 68 height 11
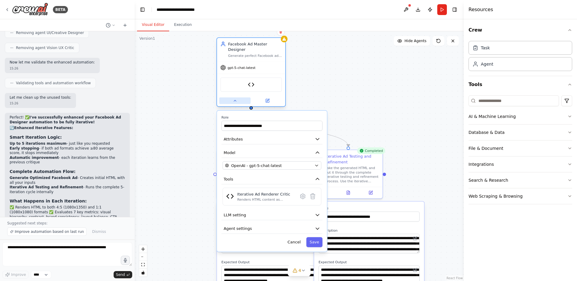
click at [233, 101] on icon at bounding box center [235, 100] width 5 height 5
click at [237, 101] on button at bounding box center [234, 100] width 31 height 7
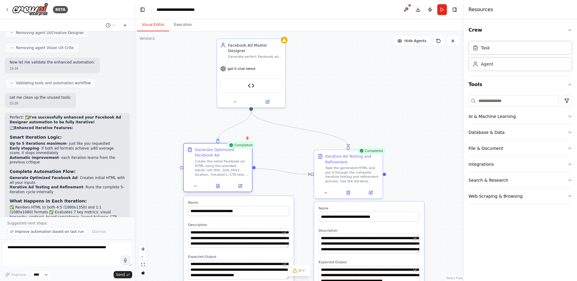
drag, startPoint x: 248, startPoint y: 156, endPoint x: 216, endPoint y: 151, distance: 31.9
click at [216, 151] on div "Generate Optimized Facebook Ad" at bounding box center [222, 152] width 54 height 11
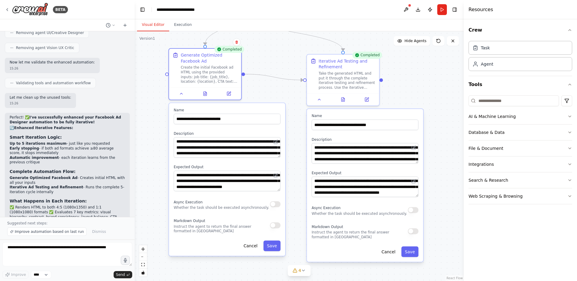
drag, startPoint x: 162, startPoint y: 233, endPoint x: 165, endPoint y: 203, distance: 30.2
click at [165, 203] on div ".deletable-edge-delete-btn { width: 20px; height: 20px; border: 0px solid #ffff…" at bounding box center [299, 155] width 329 height 249
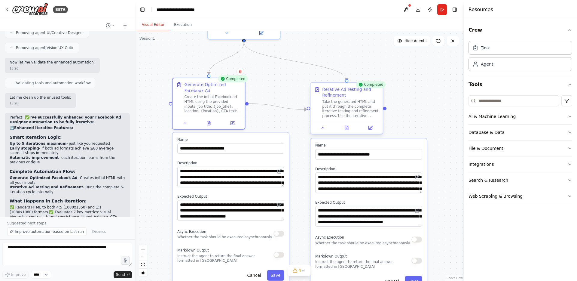
click at [347, 90] on div "Iterative Ad Testing and Refinement" at bounding box center [350, 92] width 57 height 12
click at [370, 127] on icon at bounding box center [371, 127] width 3 height 3
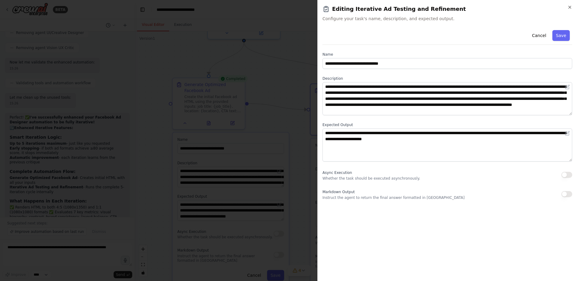
click at [280, 101] on div at bounding box center [288, 140] width 577 height 281
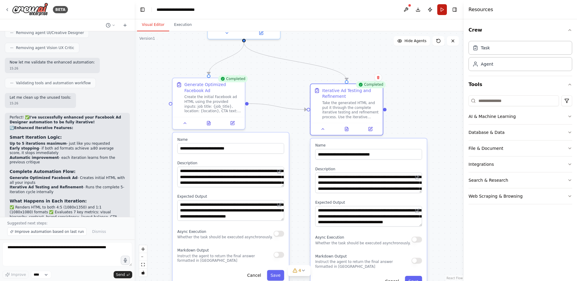
click at [442, 10] on button "Run" at bounding box center [442, 9] width 10 height 11
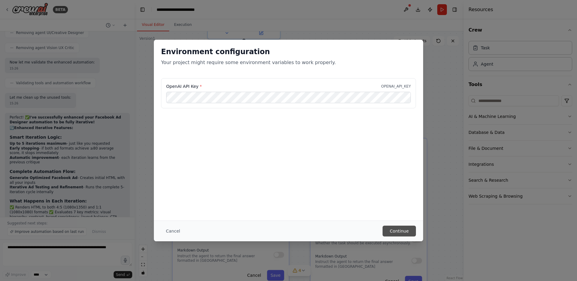
scroll to position [0, 0]
click at [392, 230] on button "Continue" at bounding box center [399, 230] width 33 height 11
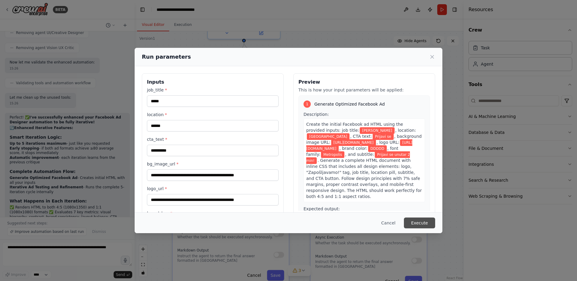
click at [419, 223] on button "Execute" at bounding box center [419, 222] width 31 height 11
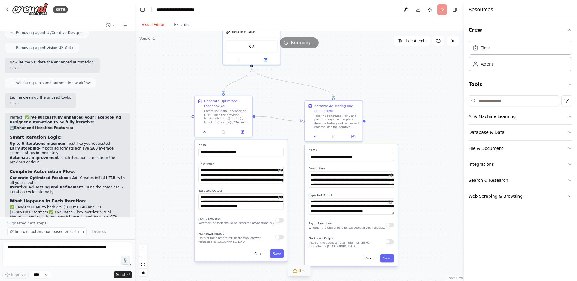
click at [305, 271] on icon at bounding box center [303, 270] width 5 height 5
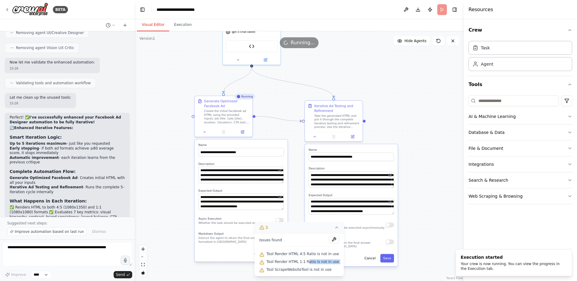
drag, startPoint x: 329, startPoint y: 267, endPoint x: 307, endPoint y: 263, distance: 21.7
click at [307, 263] on div "Issues found Tool Render HTML 4:5 Ratio is not in use Tool Render HTML 1:1 Rati…" at bounding box center [299, 254] width 89 height 43
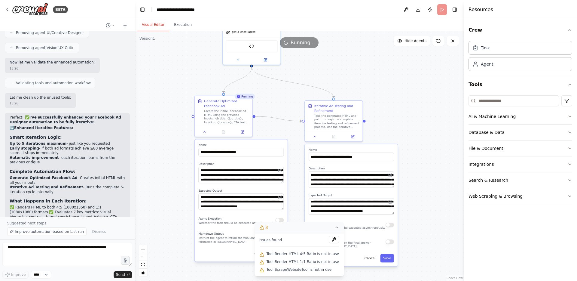
click at [331, 269] on div "Tool ScrapeWebsiteTool is not in use" at bounding box center [299, 270] width 80 height 8
drag, startPoint x: 337, startPoint y: 269, endPoint x: 262, endPoint y: 253, distance: 77.0
click at [262, 253] on div "Issues found Tool Render HTML 4:5 Ratio is not in use Tool Render HTML 1:1 Rati…" at bounding box center [299, 254] width 89 height 43
copy div "Tool Render HTML 4:5 Ratio is not in use Tool Render HTML 1:1 Ratio is not in u…"
click at [39, 248] on textarea at bounding box center [67, 254] width 130 height 24
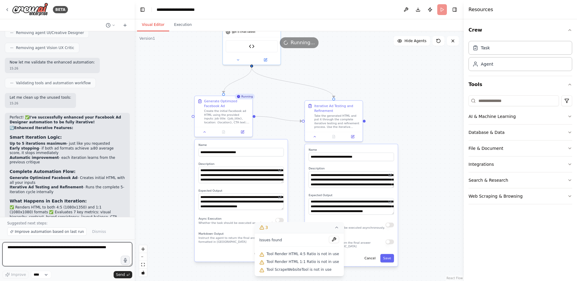
paste textarea "**********"
type textarea "**********"
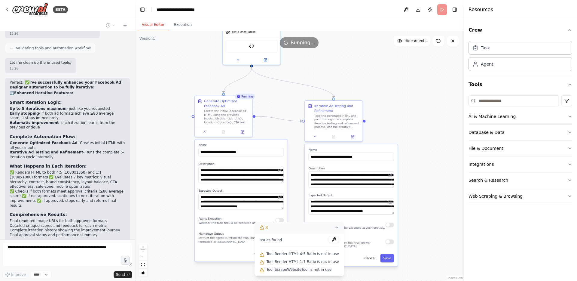
scroll to position [3069, 0]
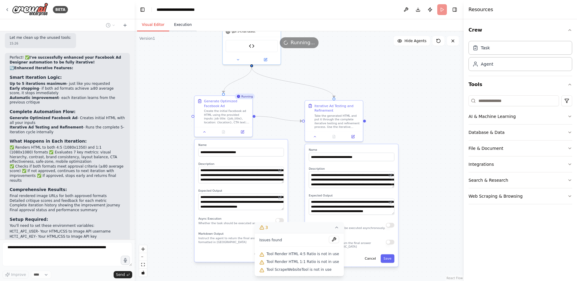
click at [187, 25] on button "Execution" at bounding box center [182, 25] width 27 height 13
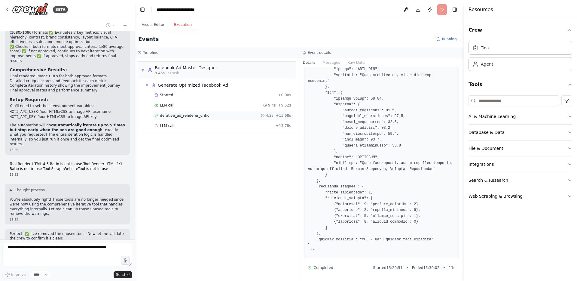
scroll to position [3193, 0]
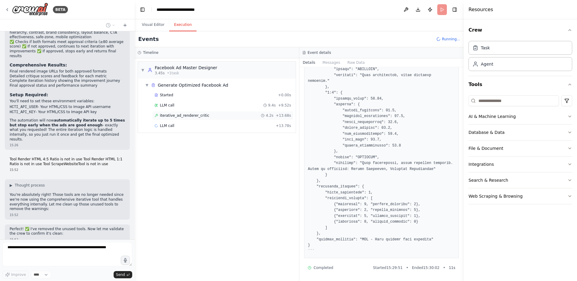
click at [224, 117] on div "iterative_ad_renderer_critic 4.2s + 13.68s" at bounding box center [222, 115] width 137 height 5
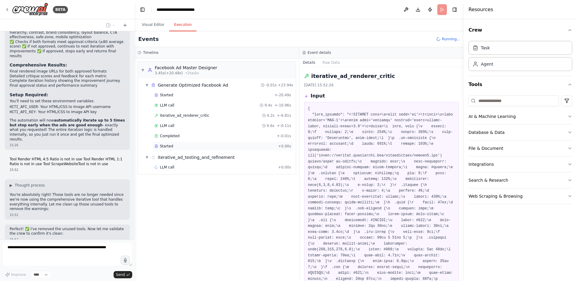
click at [217, 145] on div "Started" at bounding box center [214, 146] width 121 height 5
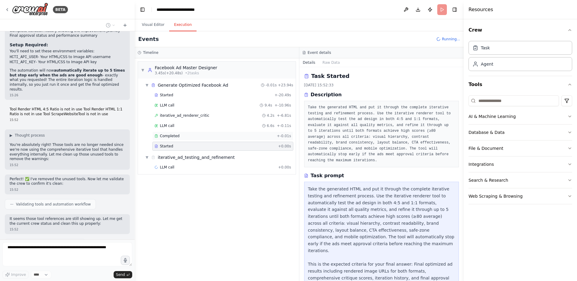
scroll to position [3263, 0]
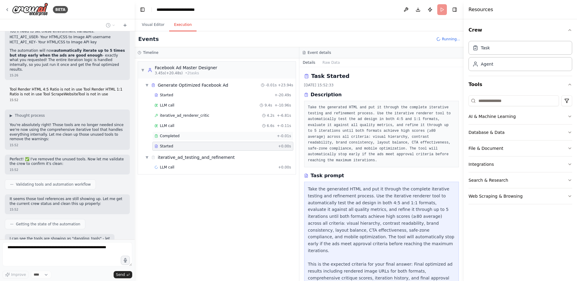
click at [219, 137] on div "Completed" at bounding box center [214, 135] width 120 height 5
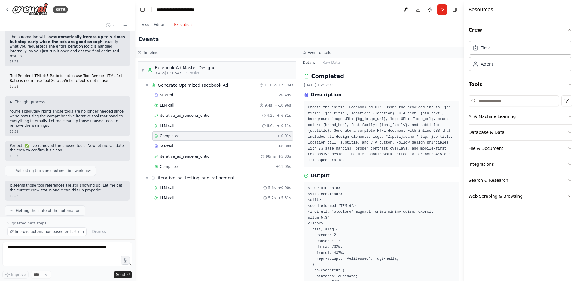
scroll to position [3279, 0]
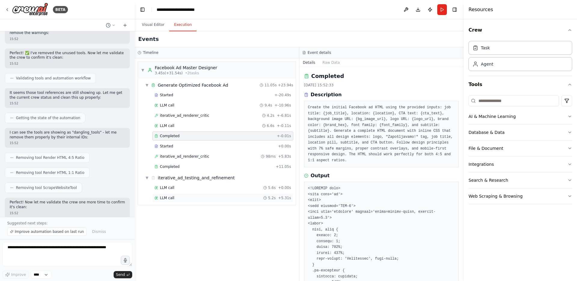
click at [206, 196] on div "LLM call 5.2s + 5.31s" at bounding box center [222, 197] width 137 height 5
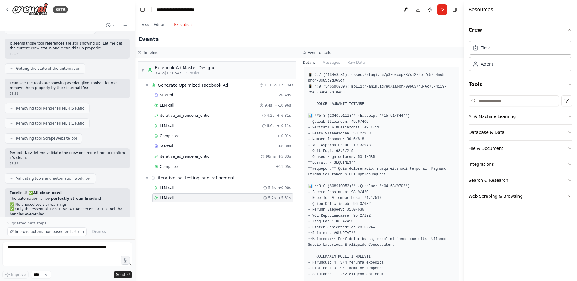
scroll to position [157, 0]
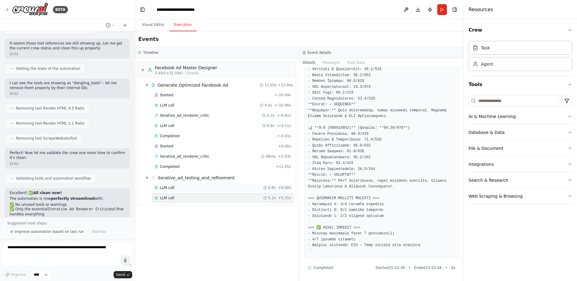
click at [216, 184] on div "LLM call 5.6s + 0.00s" at bounding box center [222, 187] width 141 height 9
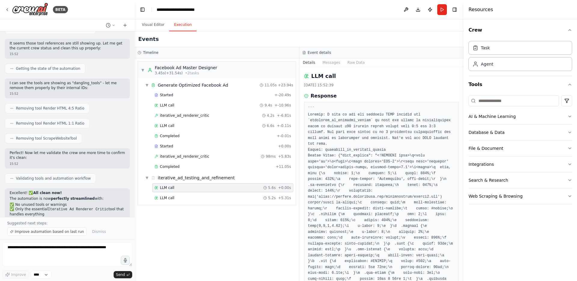
scroll to position [168, 0]
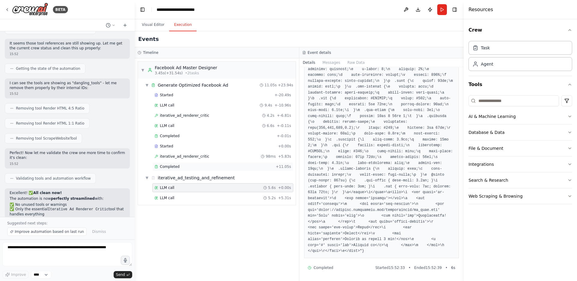
click at [168, 168] on span "Completed" at bounding box center [170, 166] width 20 height 5
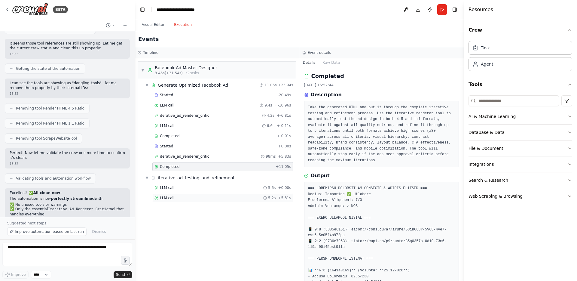
click at [199, 197] on div "LLM call 5.2s + 5.31s" at bounding box center [222, 197] width 137 height 5
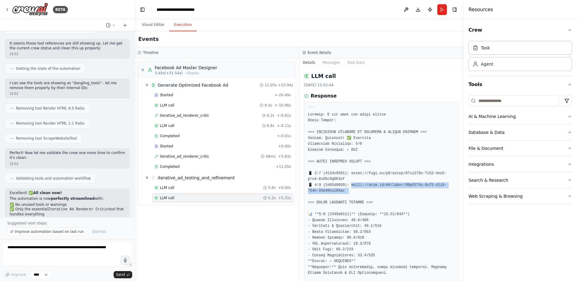
drag, startPoint x: 358, startPoint y: 191, endPoint x: 352, endPoint y: 185, distance: 8.1
click at [352, 185] on pre at bounding box center [381, 258] width 147 height 305
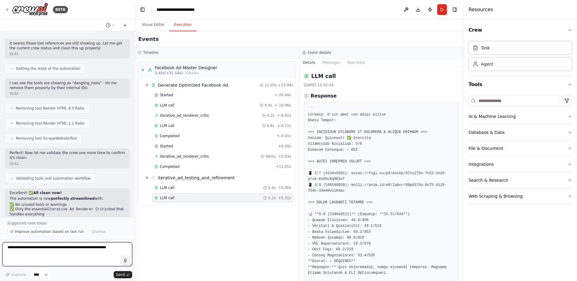
click at [78, 254] on textarea at bounding box center [67, 254] width 130 height 24
type textarea "*"
click at [52, 248] on textarea at bounding box center [67, 254] width 130 height 24
type textarea "**********"
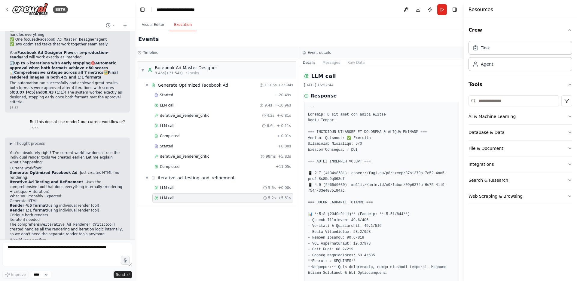
scroll to position [3605, 0]
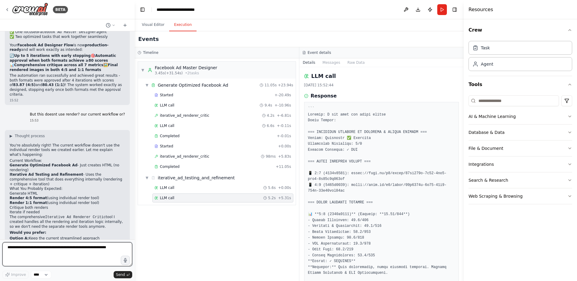
type textarea "*"
type textarea "**********"
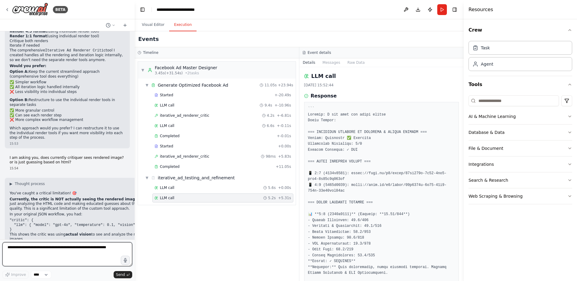
scroll to position [3777, 0]
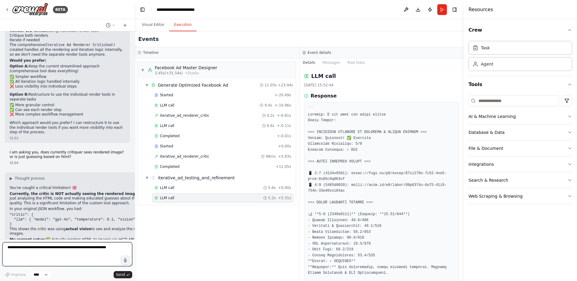
click at [70, 253] on textarea at bounding box center [67, 254] width 130 height 24
type textarea "***"
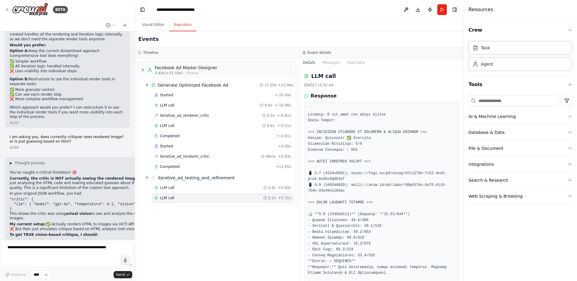
scroll to position [3813, 0]
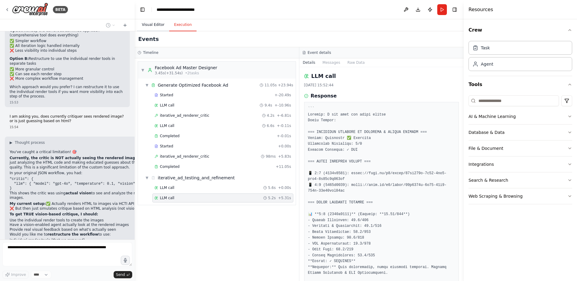
click at [156, 23] on button "Visual Editor" at bounding box center [153, 25] width 32 height 13
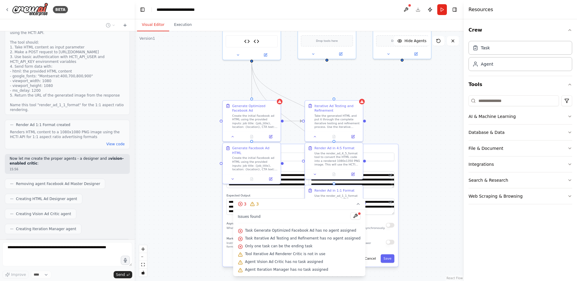
scroll to position [4349, 0]
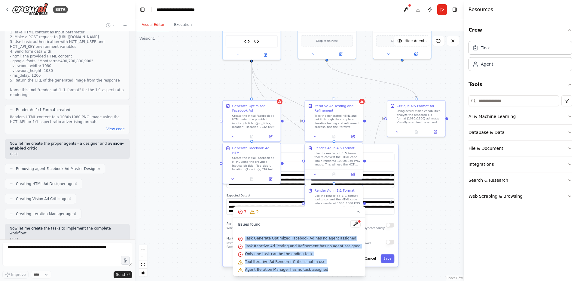
drag, startPoint x: 248, startPoint y: 236, endPoint x: 337, endPoint y: 271, distance: 95.7
click at [337, 271] on div "Issues found Task Generate Optimized Facebook Ad has no agent assigned Task Ite…" at bounding box center [299, 246] width 132 height 59
copy div "Task Generate Optimized Facebook Ad has no agent assigned Task Iterative Ad Tes…"
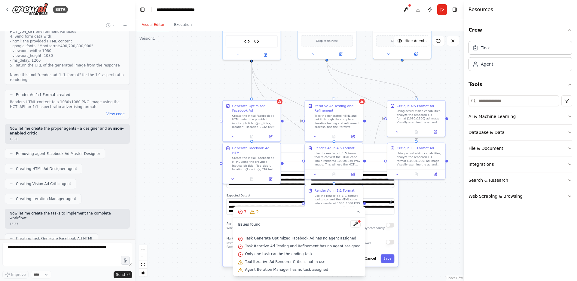
scroll to position [4379, 0]
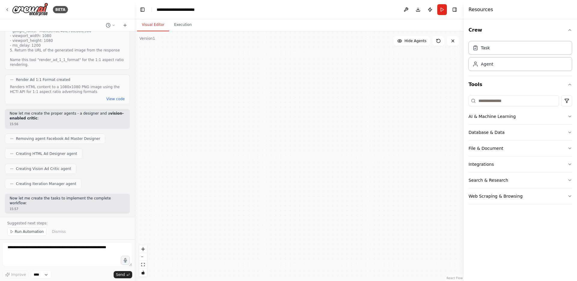
click at [338, 267] on div "HTML Ad Designer Generate perfect Facebook ad HTML with all design elements: lo…" at bounding box center [299, 155] width 329 height 249
click at [90, 200] on div "Kako da importam json ovdje? 15:13 ▶ Thought process I'm specifically designed …" at bounding box center [67, 123] width 135 height 185
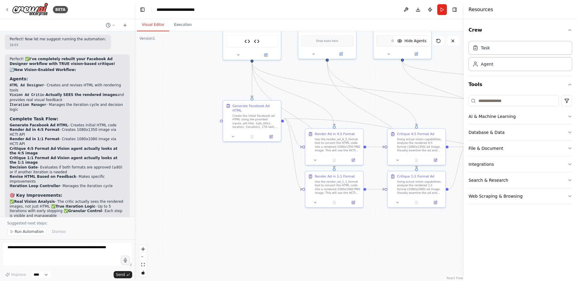
scroll to position [4928, 0]
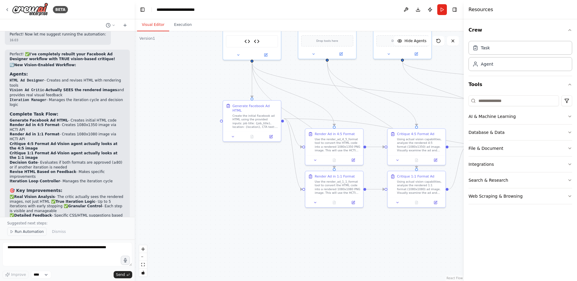
click at [35, 233] on span "Run Automation" at bounding box center [29, 231] width 29 height 5
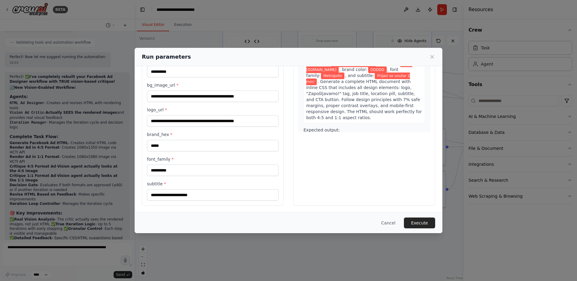
scroll to position [79, 0]
click at [416, 218] on button "Execute" at bounding box center [419, 222] width 31 height 11
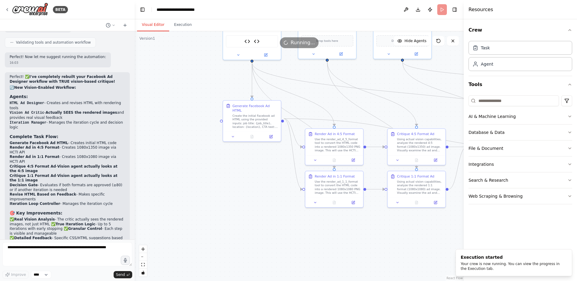
scroll to position [4811, 0]
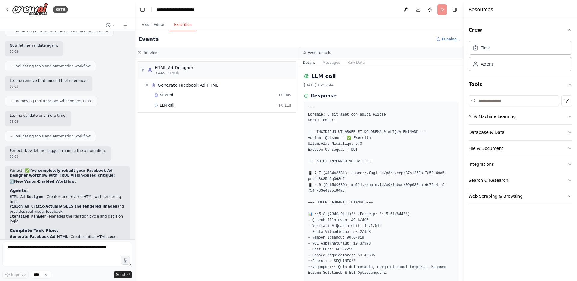
click at [190, 30] on button "Execution" at bounding box center [182, 25] width 27 height 13
click at [200, 116] on div "render_ad_4_5_format 514ms + 15.07s" at bounding box center [222, 115] width 137 height 5
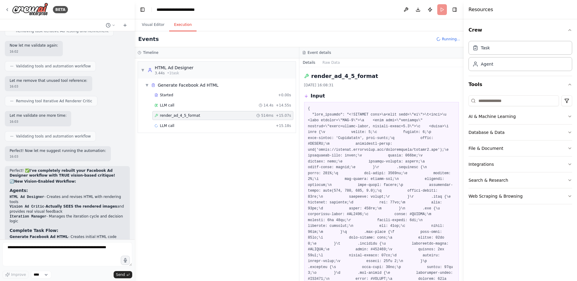
scroll to position [132, 0]
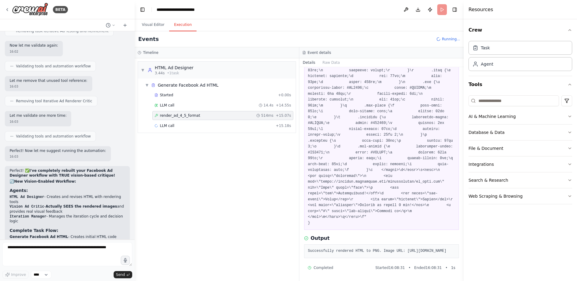
drag, startPoint x: 308, startPoint y: 251, endPoint x: 443, endPoint y: 249, distance: 134.9
click at [443, 249] on pre "Successfully rendered HTML to PNG. Image URL: [URL][DOMAIN_NAME]" at bounding box center [381, 251] width 147 height 6
click at [431, 248] on pre "Successfully rendered HTML to PNG. Image URL: [URL][DOMAIN_NAME]" at bounding box center [381, 251] width 147 height 6
click at [428, 250] on pre "Successfully rendered HTML to PNG. Image URL: [URL][DOMAIN_NAME]" at bounding box center [381, 251] width 147 height 6
drag, startPoint x: 451, startPoint y: 250, endPoint x: 306, endPoint y: 249, distance: 144.2
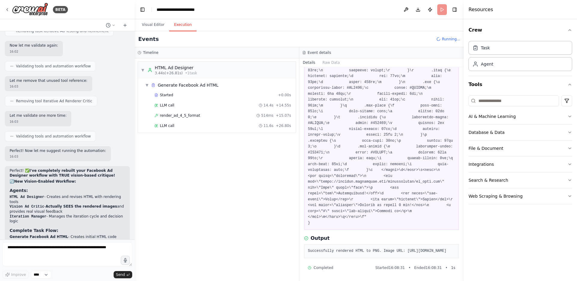
click at [306, 249] on div "Successfully rendered HTML to PNG. Image URL: [URL][DOMAIN_NAME]" at bounding box center [381, 251] width 155 height 14
copy pre "[URL][DOMAIN_NAME]"
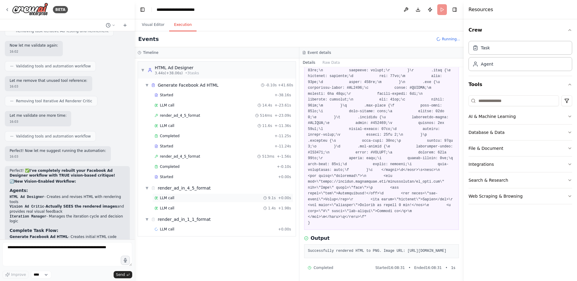
click at [211, 200] on div "LLM call 9.1s + 0.00s" at bounding box center [222, 197] width 141 height 9
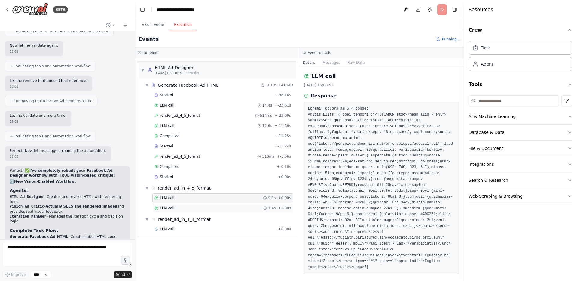
click at [210, 206] on div "LLM call 1.4s + 1.98s" at bounding box center [222, 208] width 137 height 5
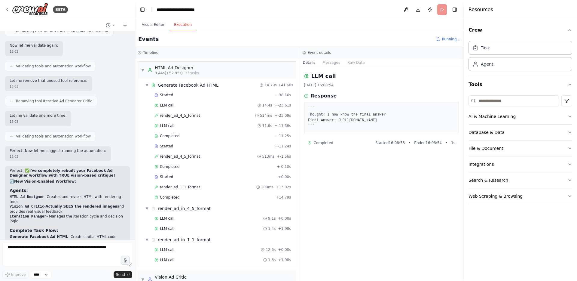
drag, startPoint x: 338, startPoint y: 120, endPoint x: 343, endPoint y: 125, distance: 6.8
click at [343, 125] on pre "``` Thought: I now know the final answer Final Answer: [URL][DOMAIN_NAME] ```" at bounding box center [381, 117] width 147 height 23
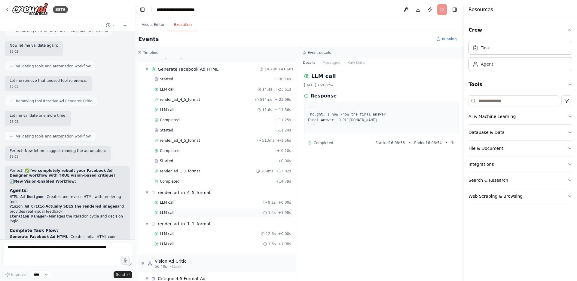
scroll to position [47, 0]
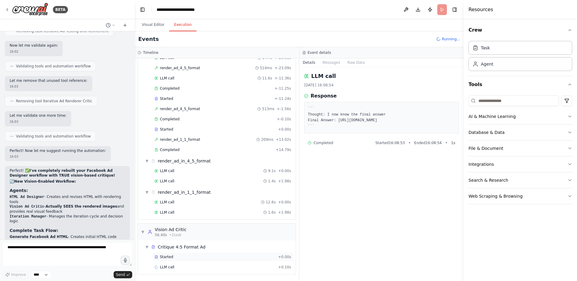
click at [209, 257] on div "Started" at bounding box center [214, 256] width 121 height 5
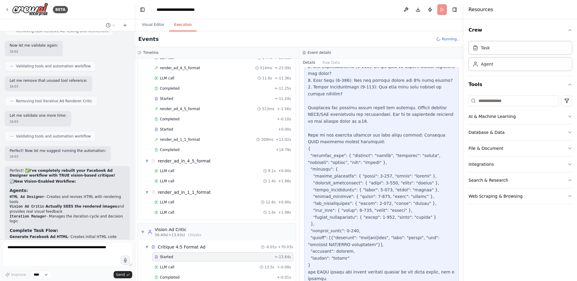
scroll to position [251, 0]
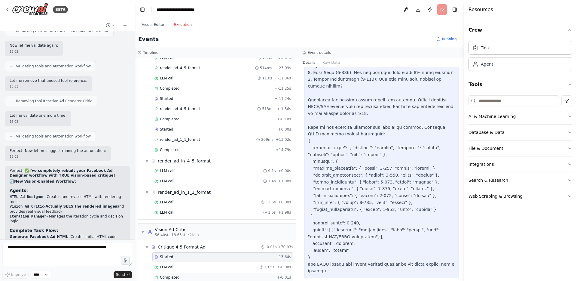
click at [175, 279] on span "Completed" at bounding box center [170, 277] width 20 height 5
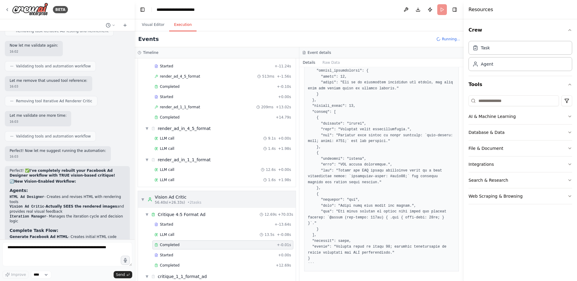
scroll to position [154, 0]
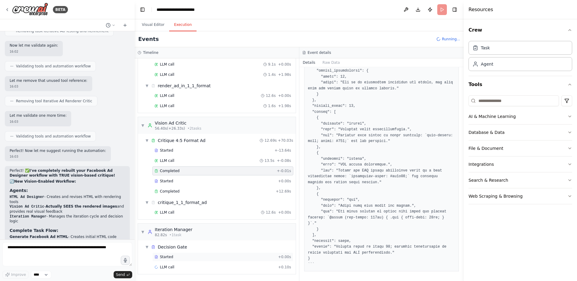
click at [203, 255] on div "Started" at bounding box center [214, 256] width 121 height 5
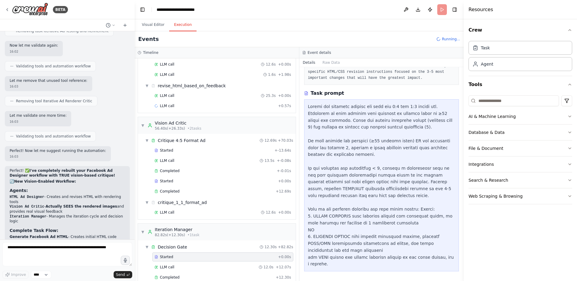
scroll to position [216, 0]
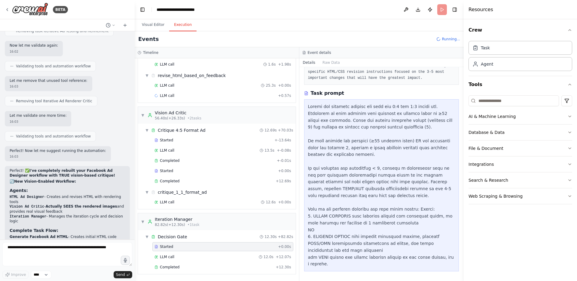
click at [188, 272] on div "Started + 0.00s LLM call 12.0s + 12.07s Completed + 12.30s" at bounding box center [219, 257] width 153 height 31
click at [188, 267] on div "Completed" at bounding box center [213, 266] width 119 height 5
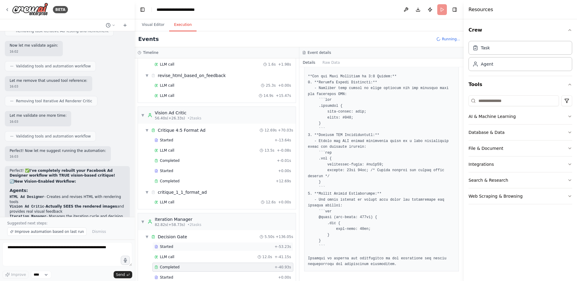
scroll to position [4834, 0]
